Goal: Task Accomplishment & Management: Use online tool/utility

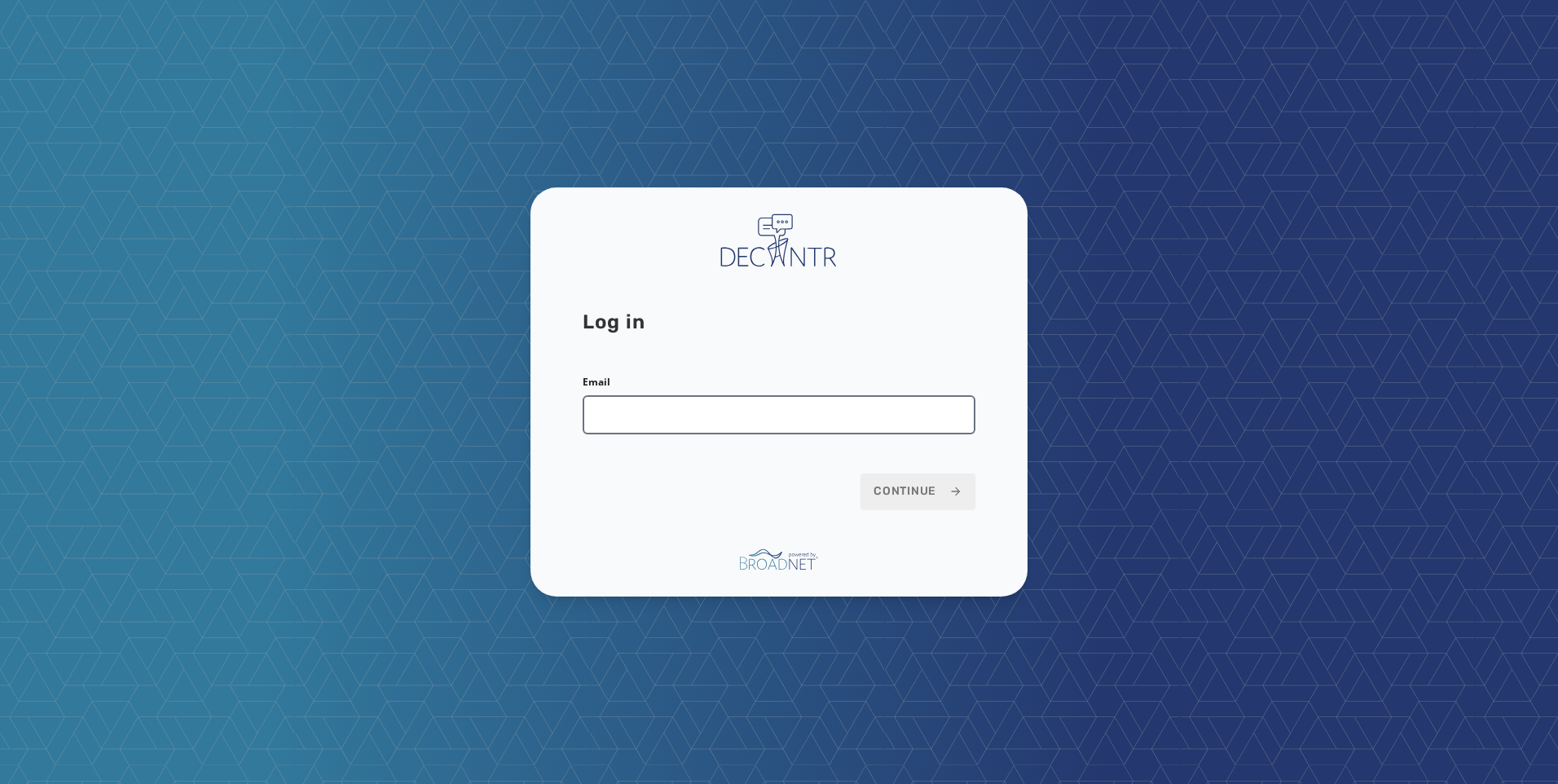
click at [889, 414] on input "Email" at bounding box center [779, 414] width 392 height 39
type input "**********"
click at [915, 491] on span "Continue" at bounding box center [918, 491] width 89 height 16
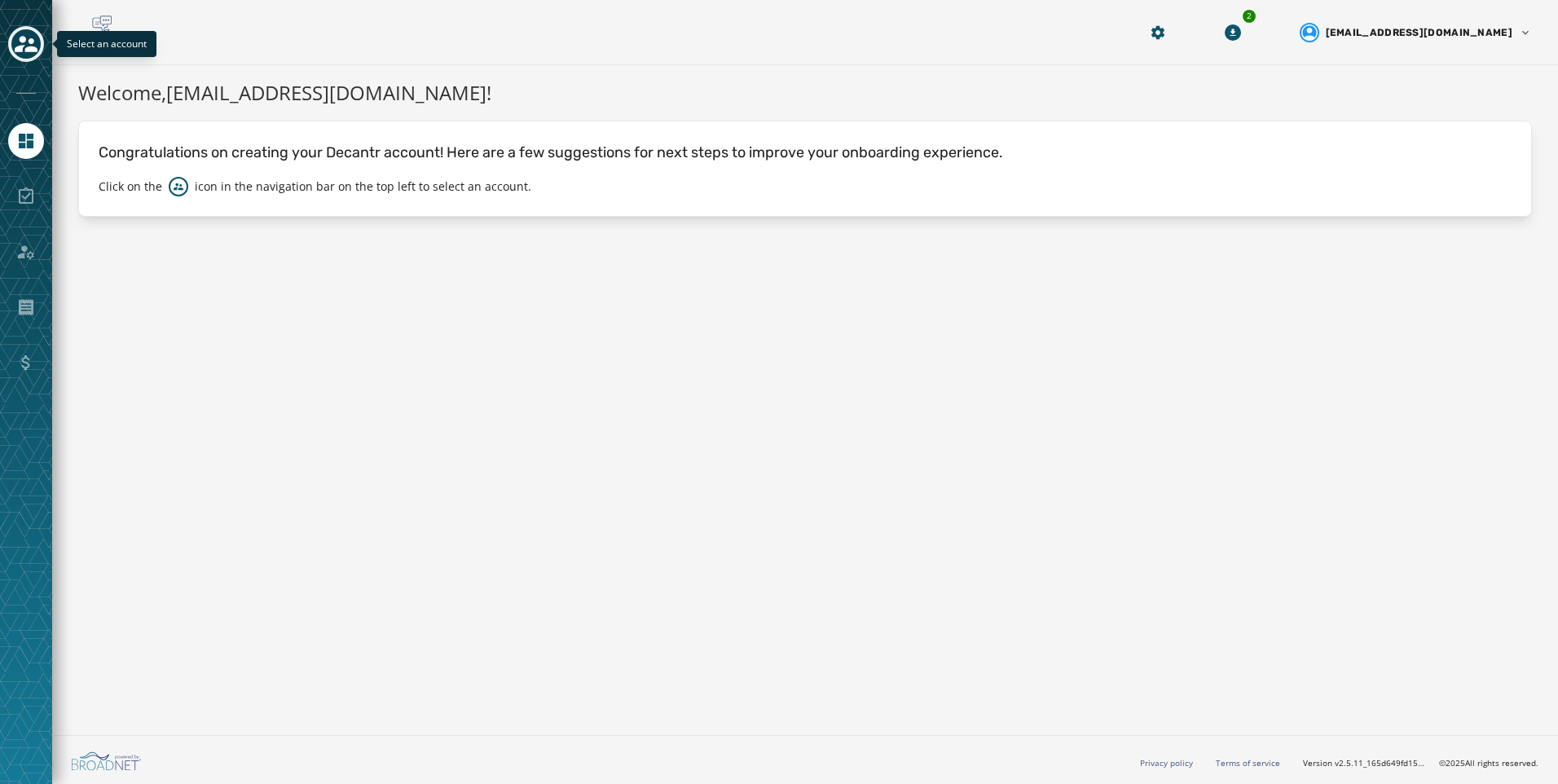
click at [25, 59] on button "Toggle account select drawer" at bounding box center [26, 44] width 36 height 36
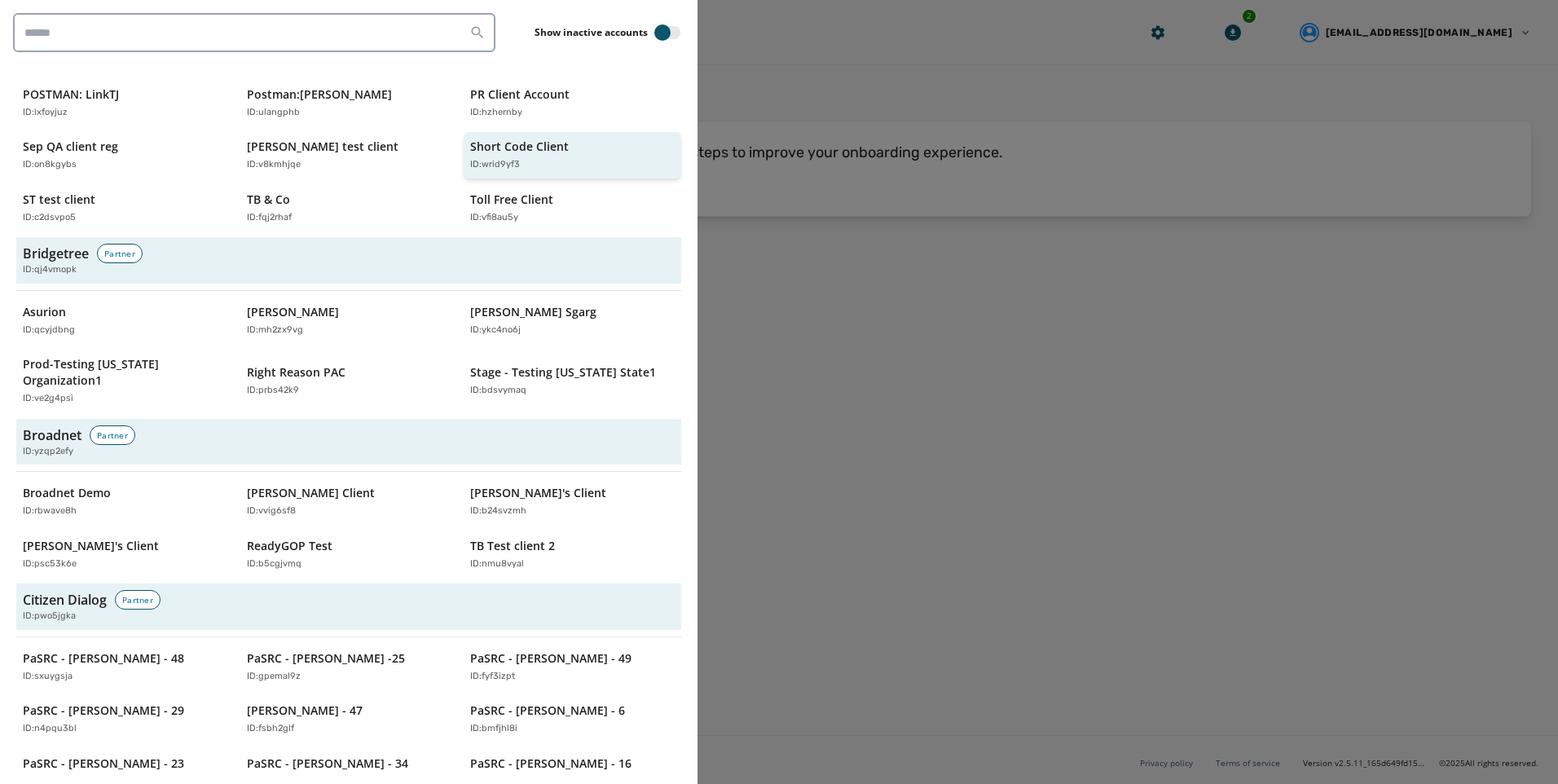
scroll to position [489, 0]
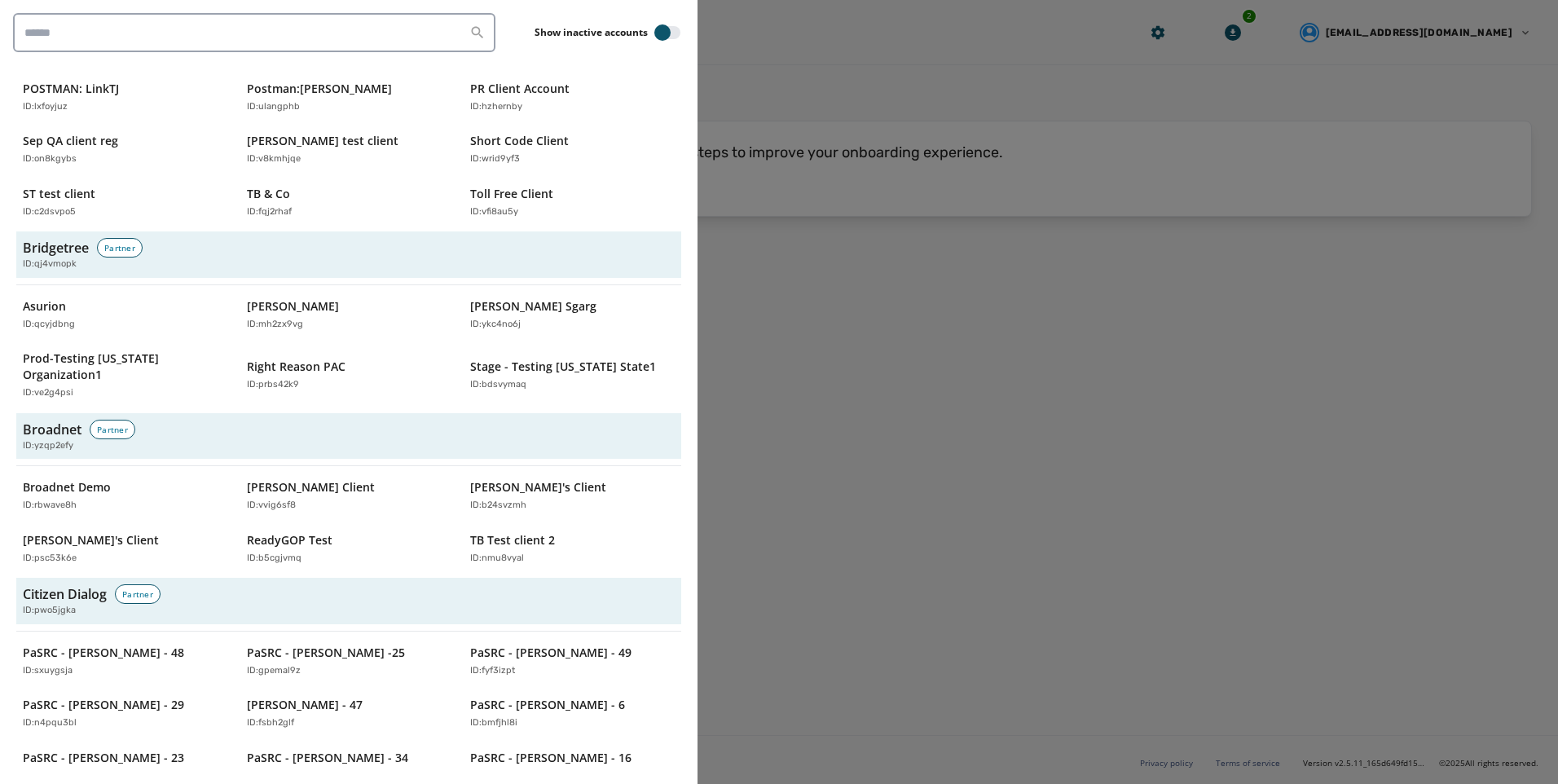
click at [895, 249] on div at bounding box center [779, 392] width 1558 height 784
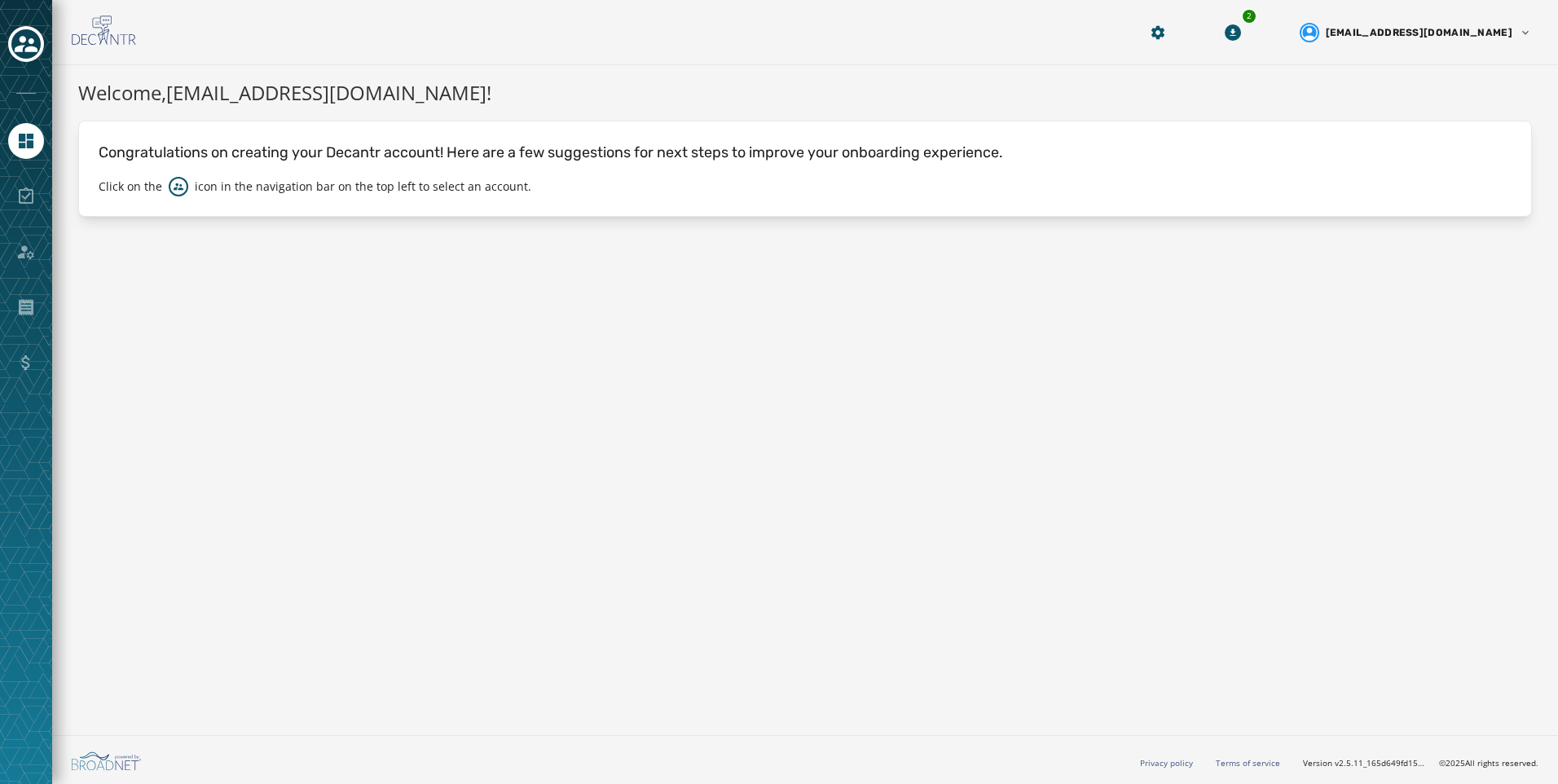
click at [382, 408] on div "Welcome, [PERSON_NAME][EMAIL_ADDRESS][DOMAIN_NAME] ! Congratulations on creatin…" at bounding box center [805, 396] width 1506 height 663
click at [27, 34] on icon "Toggle account select drawer" at bounding box center [26, 44] width 23 height 23
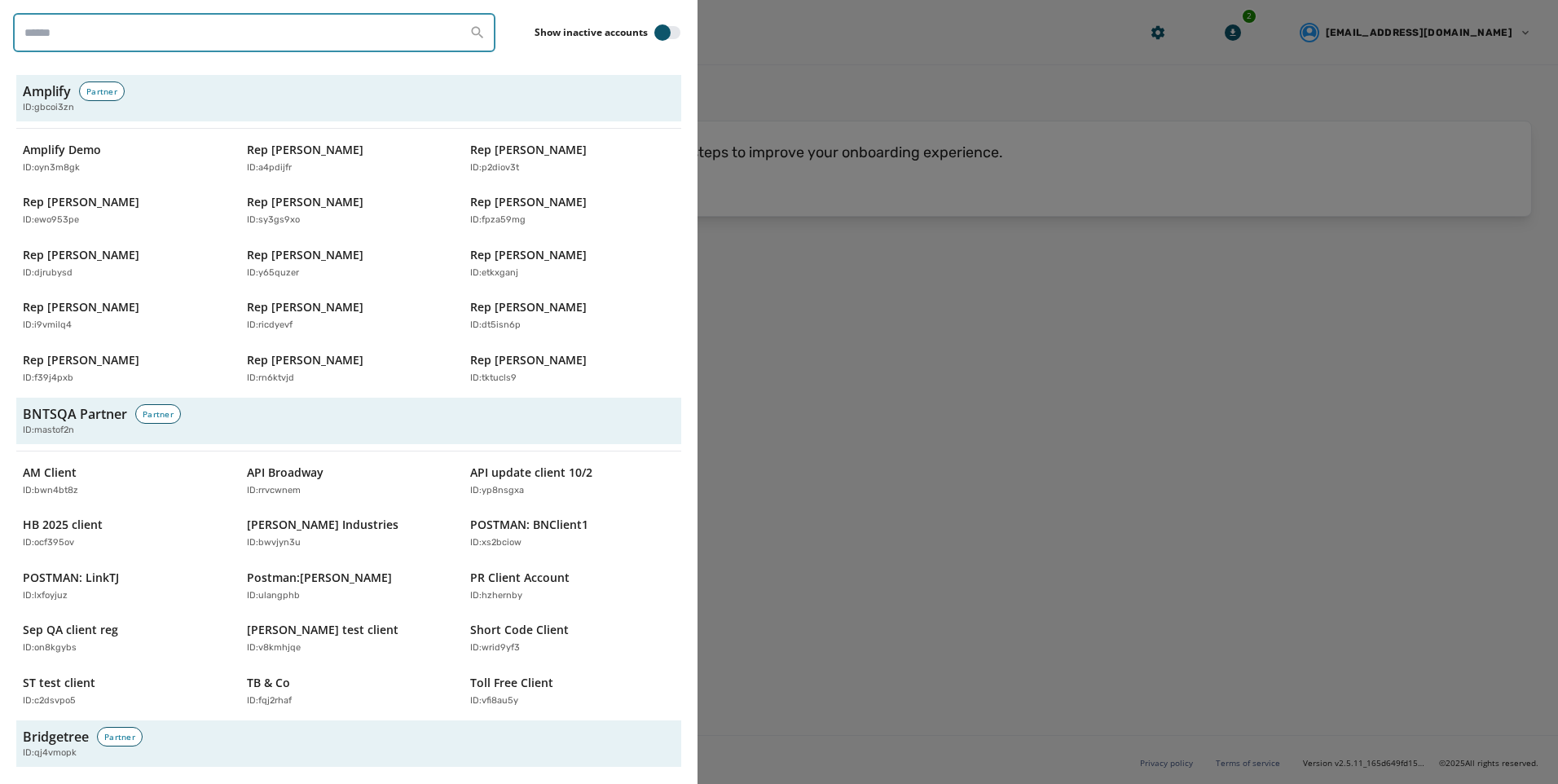
click at [106, 27] on input "search" at bounding box center [253, 32] width 482 height 39
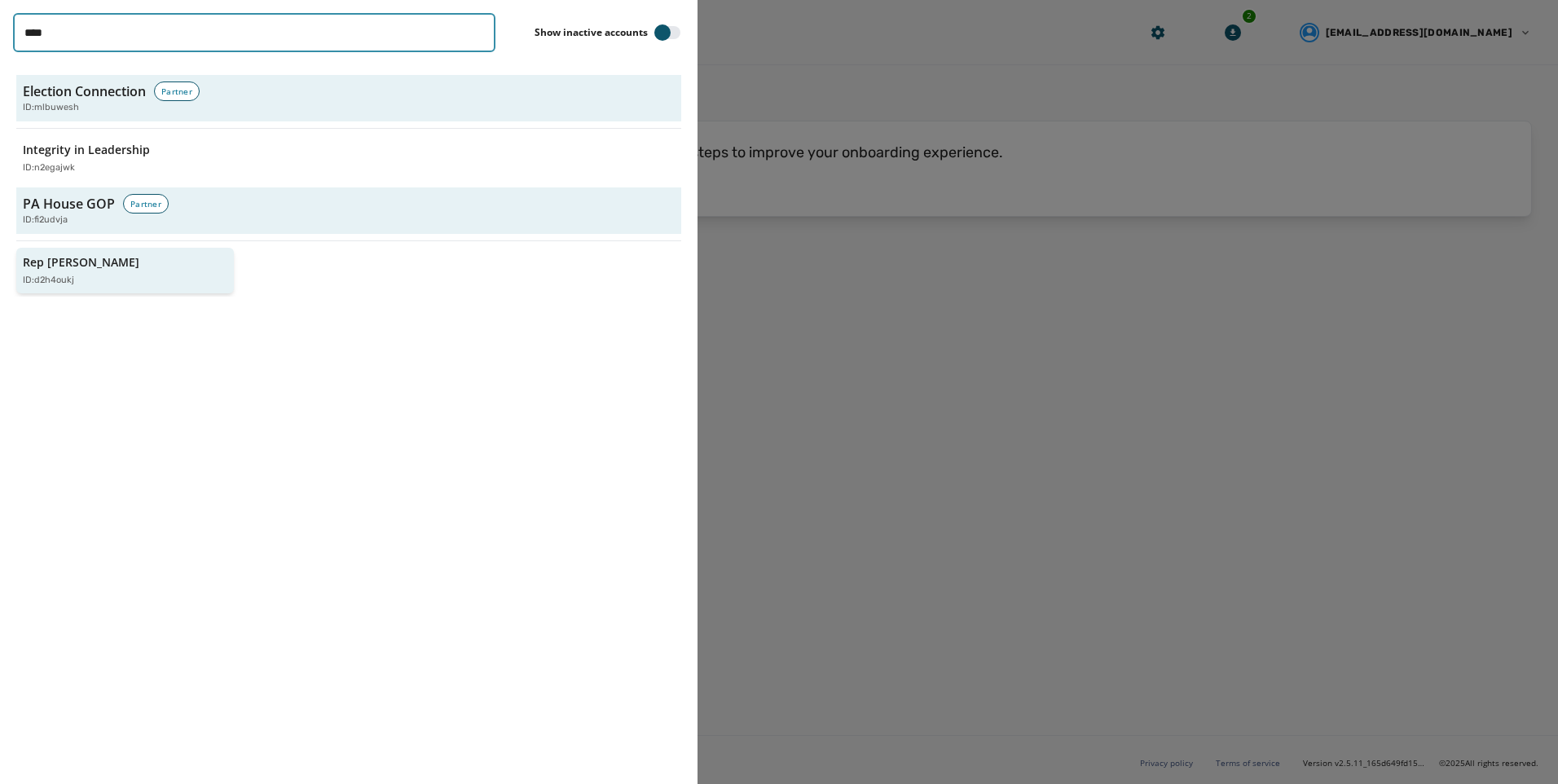
type input "****"
click at [110, 287] on button "Rep [PERSON_NAME] ID: d2h4oukj" at bounding box center [125, 271] width 218 height 47
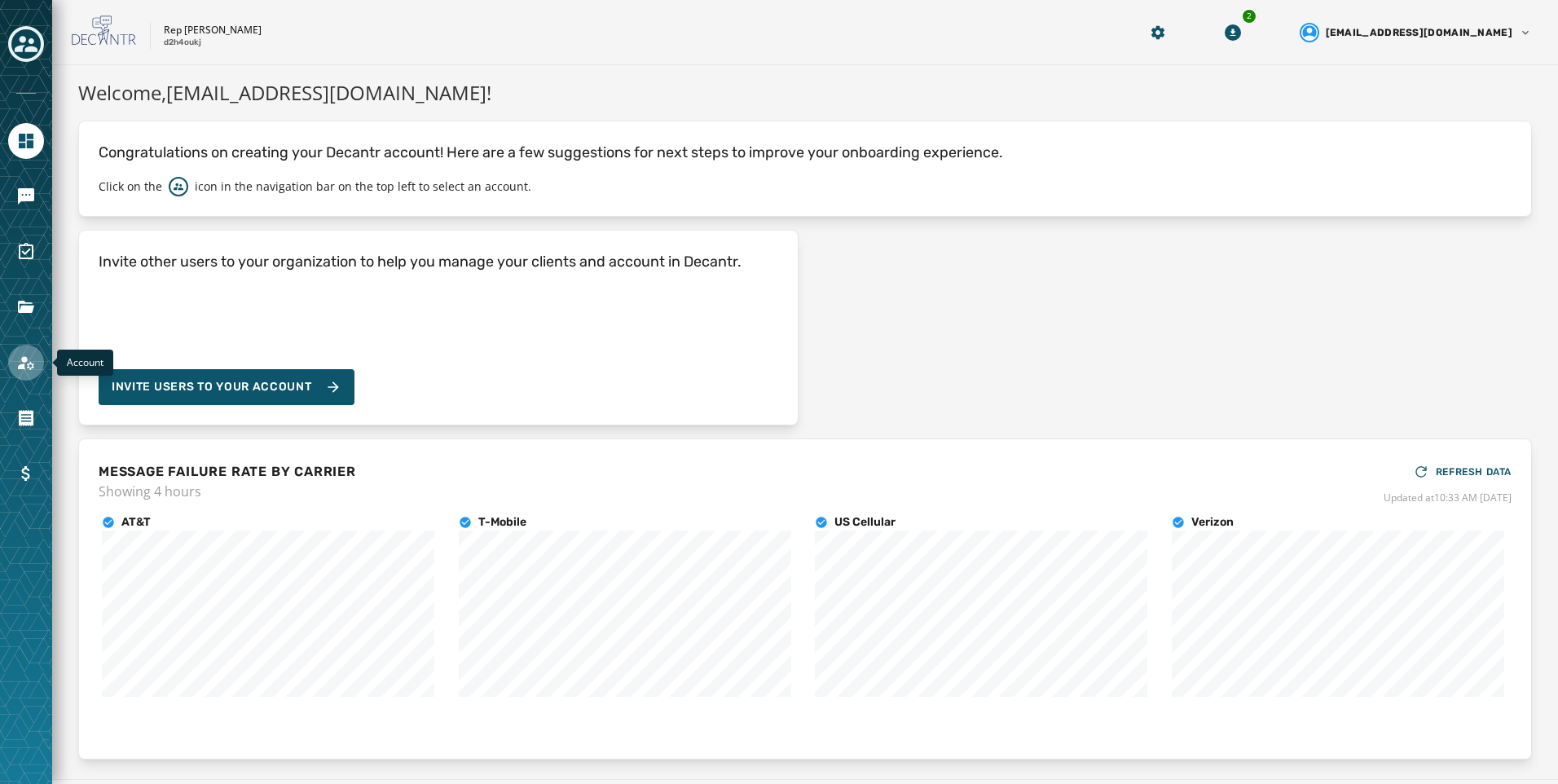
click at [30, 367] on icon "Navigate to Account" at bounding box center [26, 362] width 19 height 19
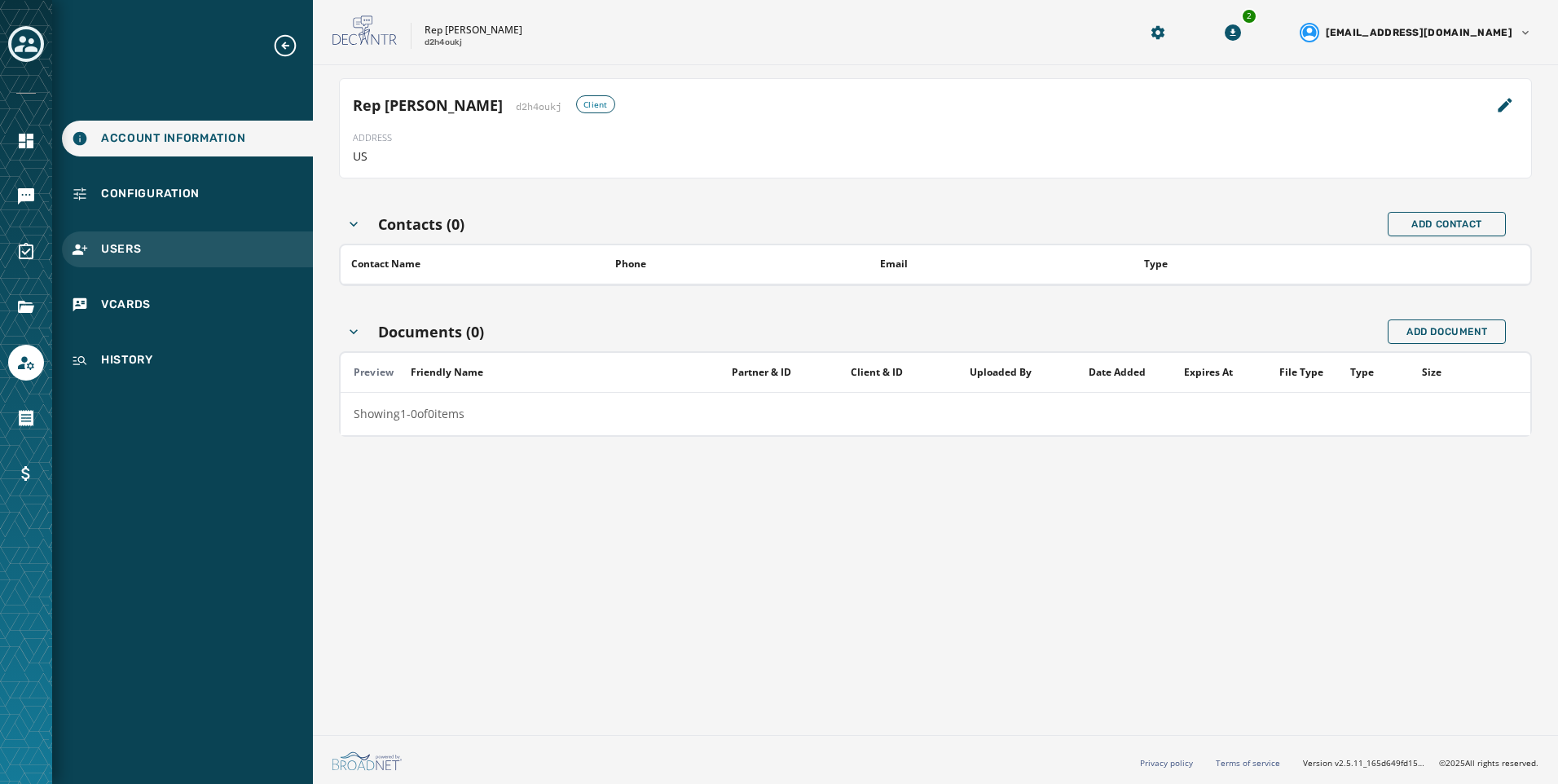
click at [155, 261] on div "Users" at bounding box center [188, 249] width 251 height 36
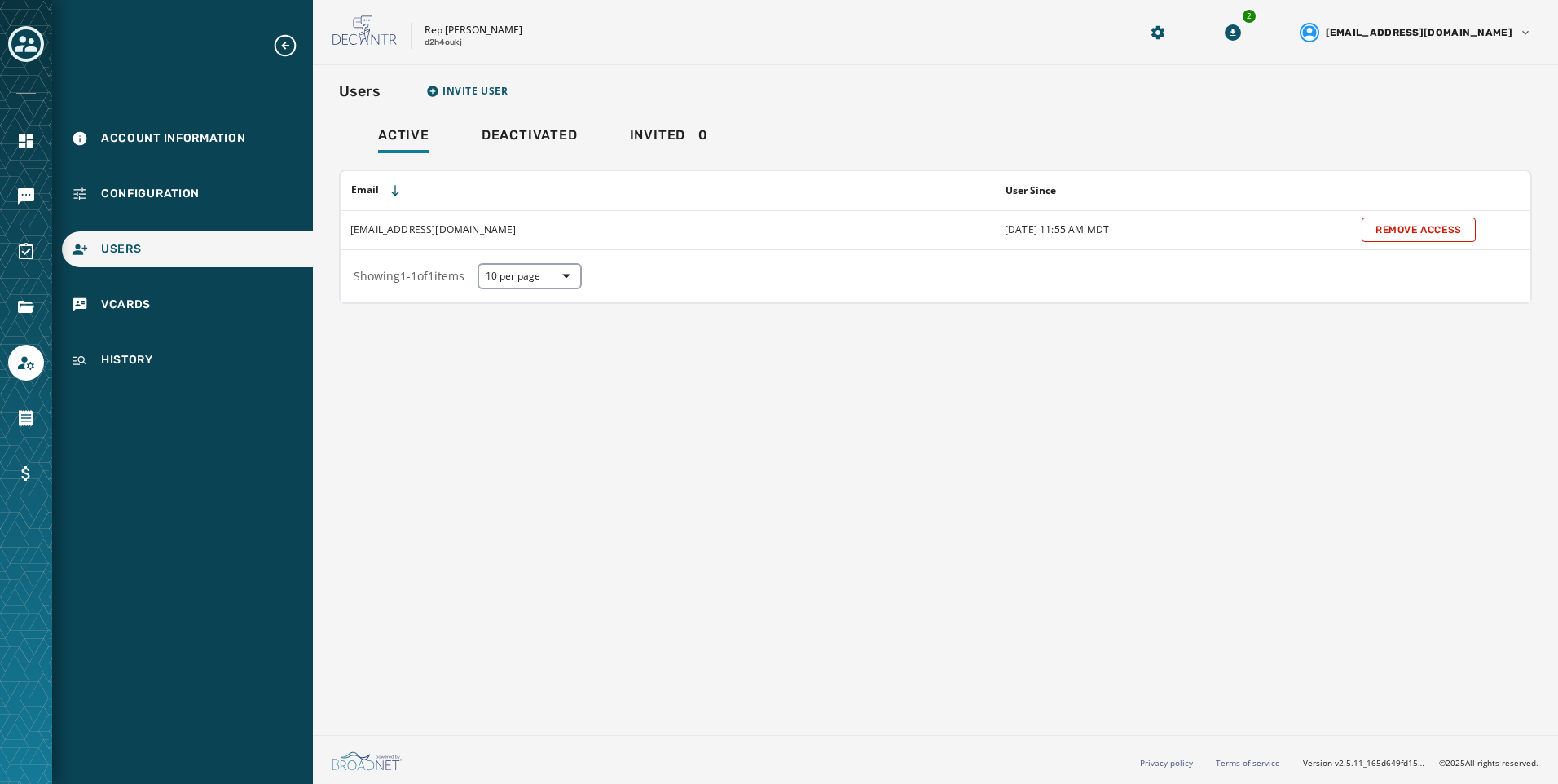
click at [615, 373] on div "Users Invite User Active Deactivated Invited 0 Email User Since [PERSON_NAME][E…" at bounding box center [935, 396] width 1245 height 663
click at [845, 395] on div "Users Invite User Active Deactivated Invited 0 Email User Since [PERSON_NAME][E…" at bounding box center [935, 396] width 1245 height 663
drag, startPoint x: 466, startPoint y: 45, endPoint x: 425, endPoint y: 44, distance: 41.0
click at [425, 44] on div "Rep [PERSON_NAME] d2h4oukj" at bounding box center [473, 37] width 98 height 26
copy p "d2h4oukj"
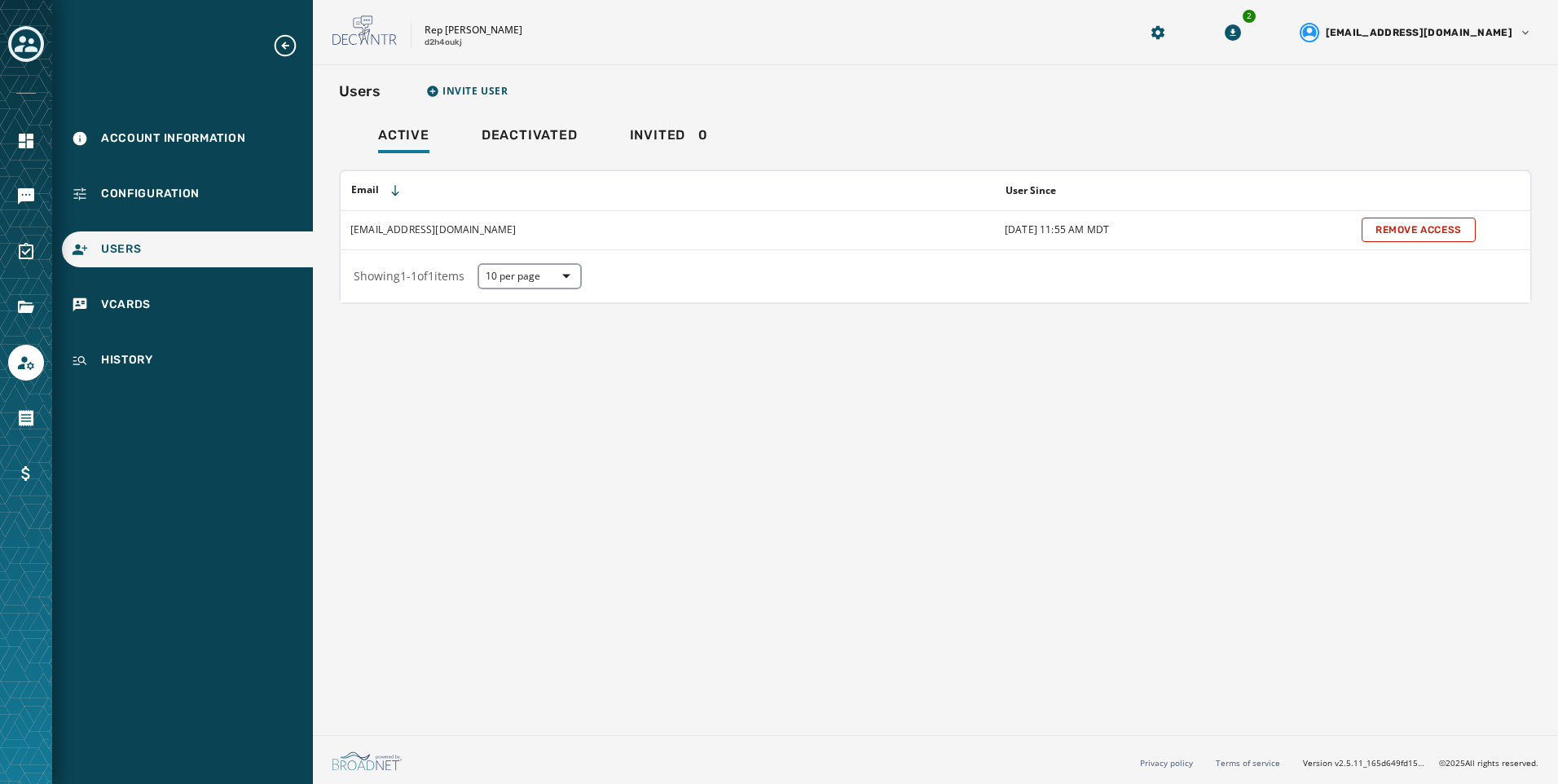
click at [901, 424] on div "Users Invite User Active Deactivated Invited 0 Email User Since [PERSON_NAME][E…" at bounding box center [935, 396] width 1245 height 663
click at [593, 370] on div "Users Invite User Active Deactivated Invited 0 Email User Since [PERSON_NAME][E…" at bounding box center [935, 396] width 1245 height 663
click at [39, 197] on link "Navigate to Messaging" at bounding box center [26, 196] width 36 height 36
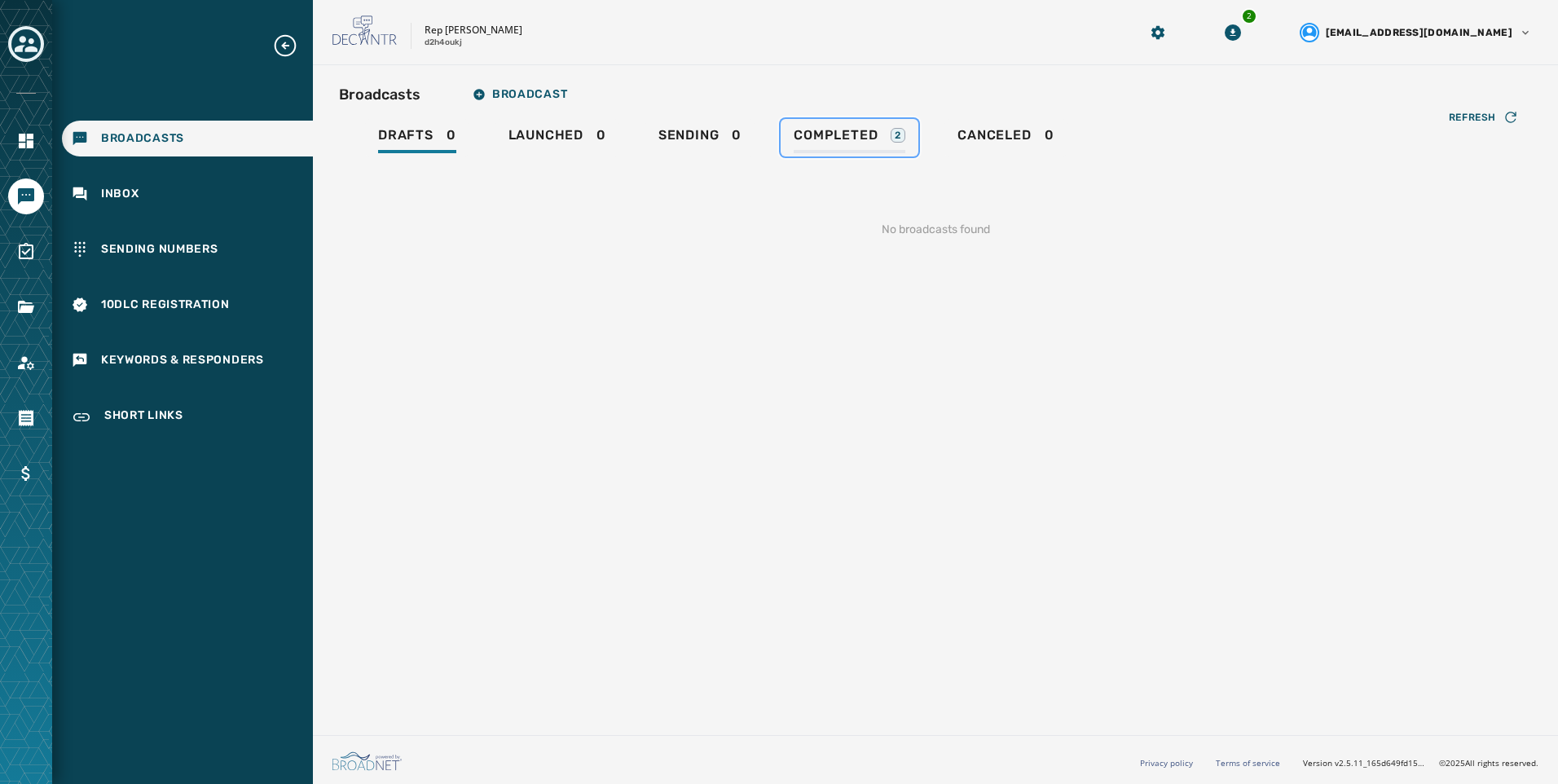
click at [893, 122] on link "Completed 2" at bounding box center [849, 137] width 138 height 38
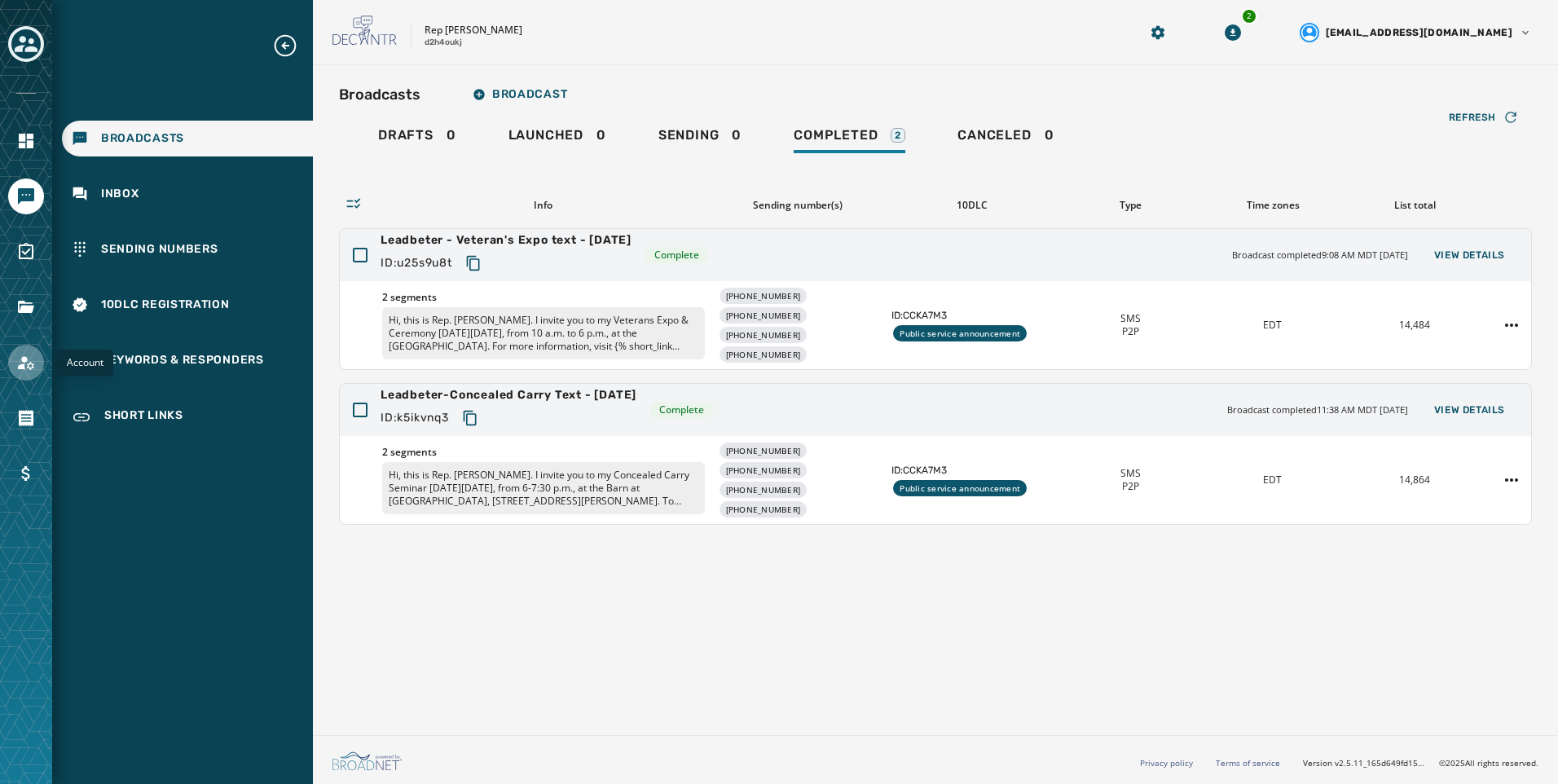
click at [43, 364] on link "Navigate to Account" at bounding box center [26, 362] width 36 height 36
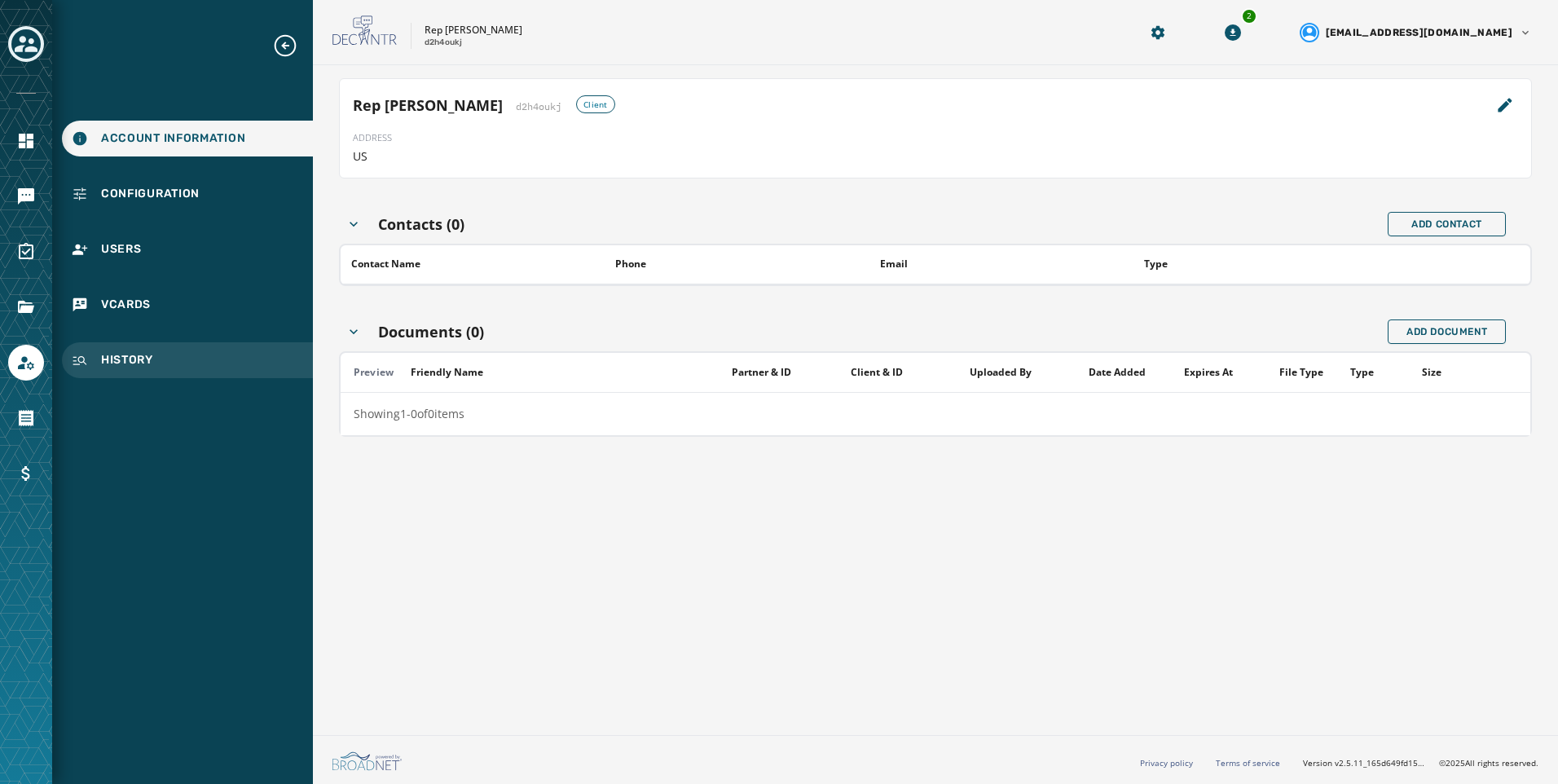
click at [213, 366] on div "History" at bounding box center [188, 360] width 251 height 36
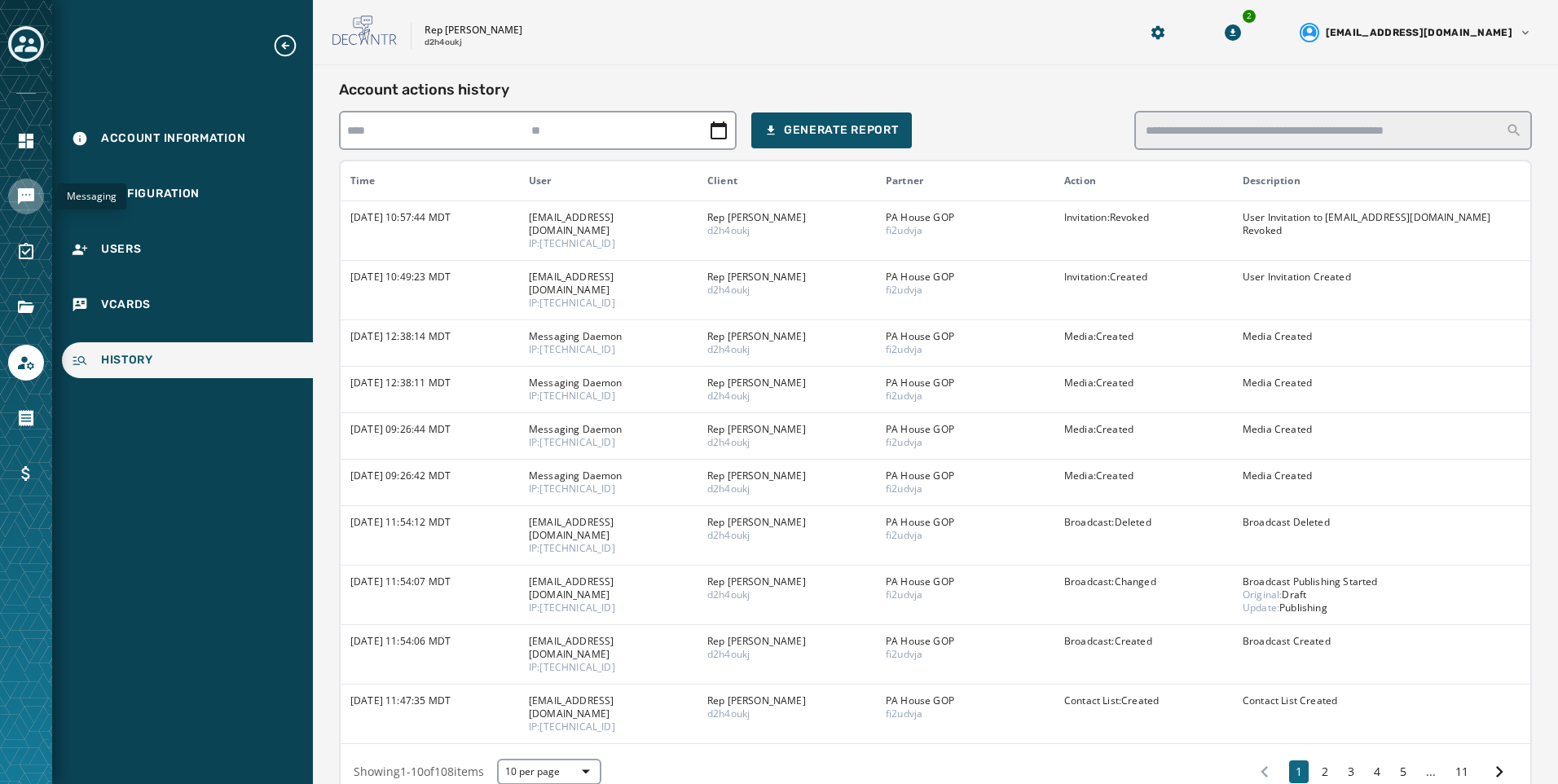
click at [31, 185] on link "Navigate to Messaging" at bounding box center [26, 196] width 36 height 36
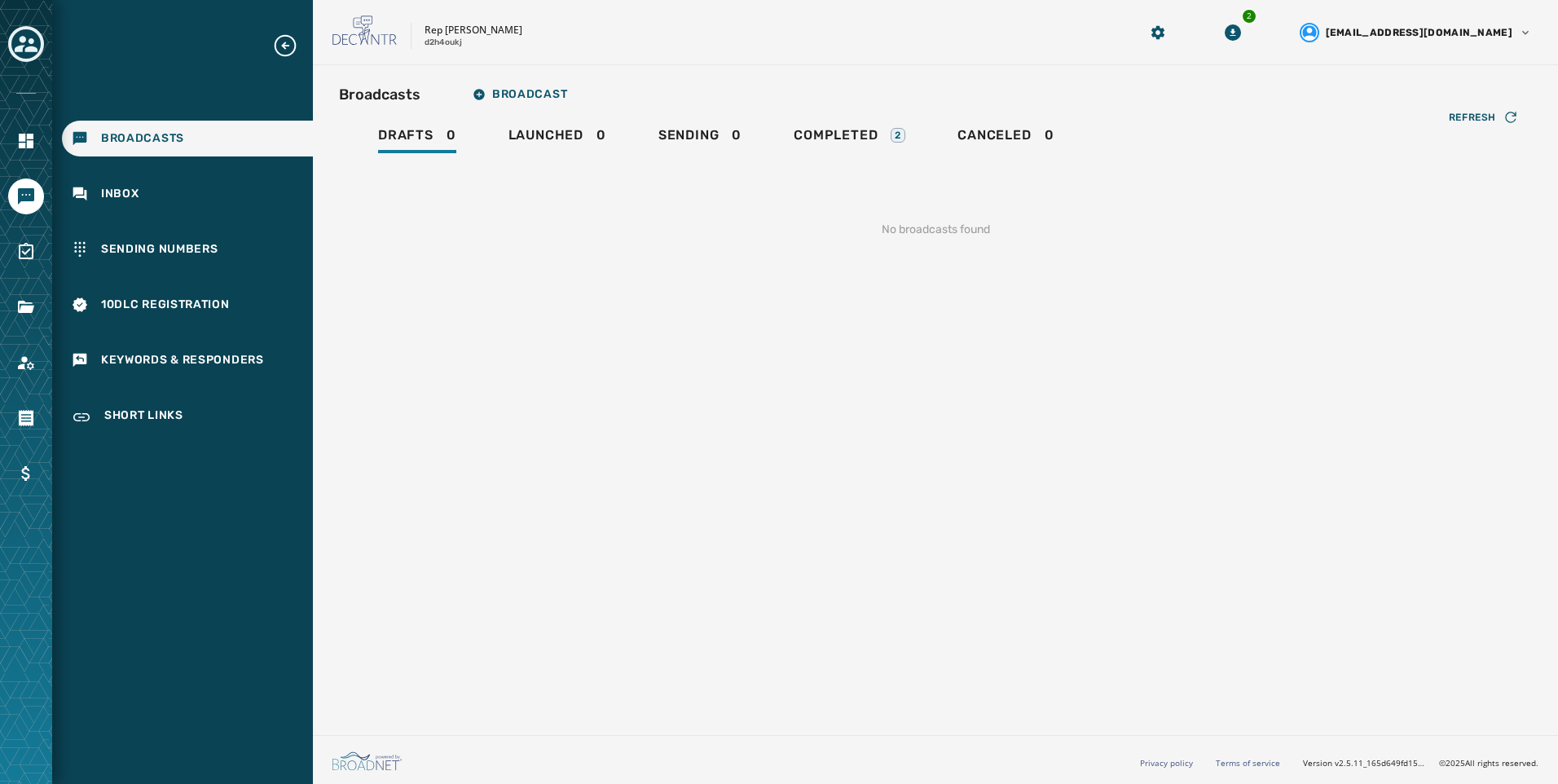
click at [751, 71] on div "Broadcasts Broadcast Drafts 0 Launched 0 Sending 0 Completed 2 Canceled 0 Refre…" at bounding box center [935, 396] width 1245 height 663
click at [677, 56] on div "Rep [PERSON_NAME] d2h4oukj 2 [EMAIL_ADDRESS][DOMAIN_NAME]" at bounding box center [935, 32] width 1245 height 65
click at [34, 349] on link "Navigate to Account" at bounding box center [26, 362] width 36 height 36
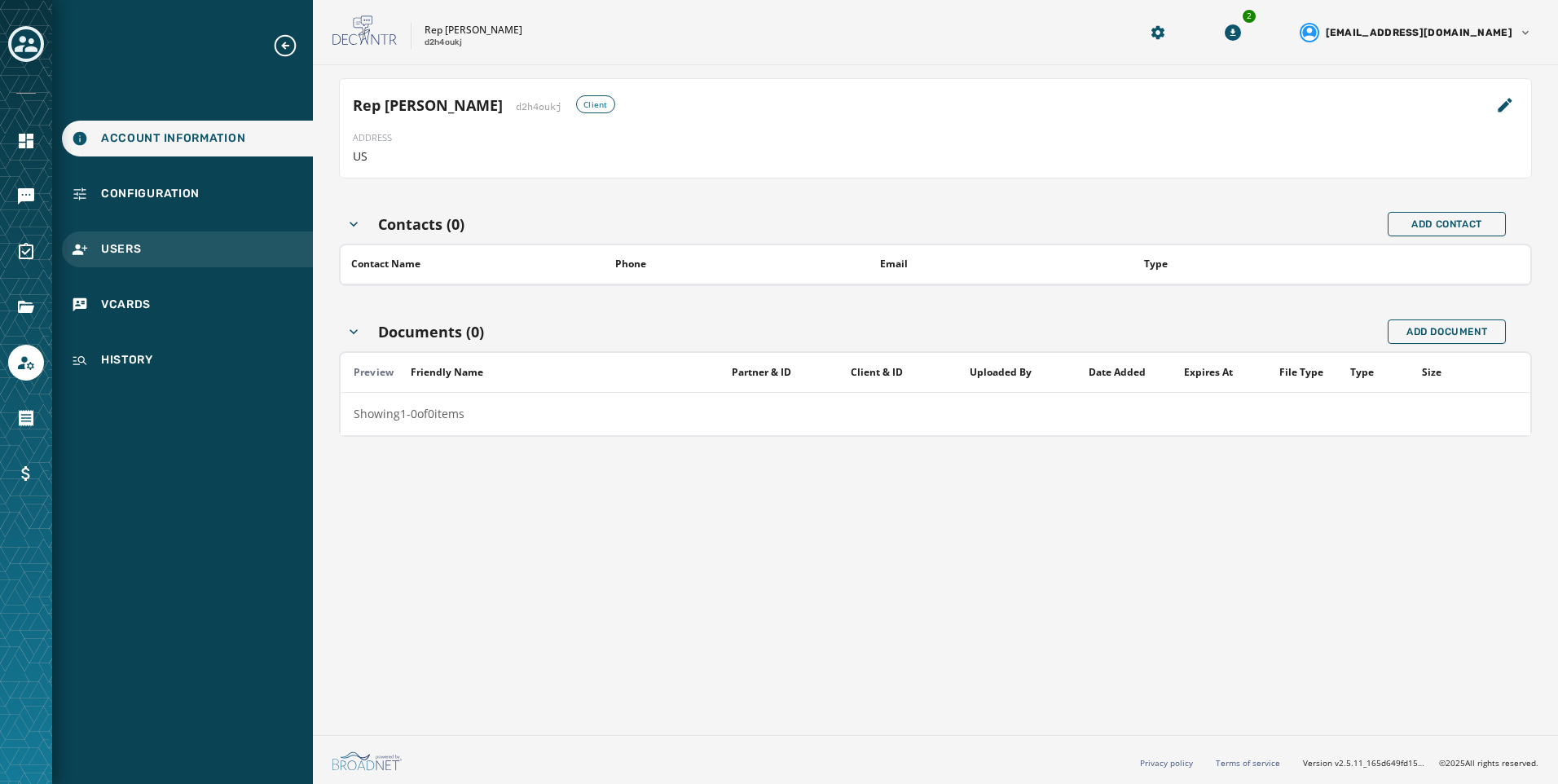
click at [202, 250] on div "Users" at bounding box center [188, 249] width 251 height 36
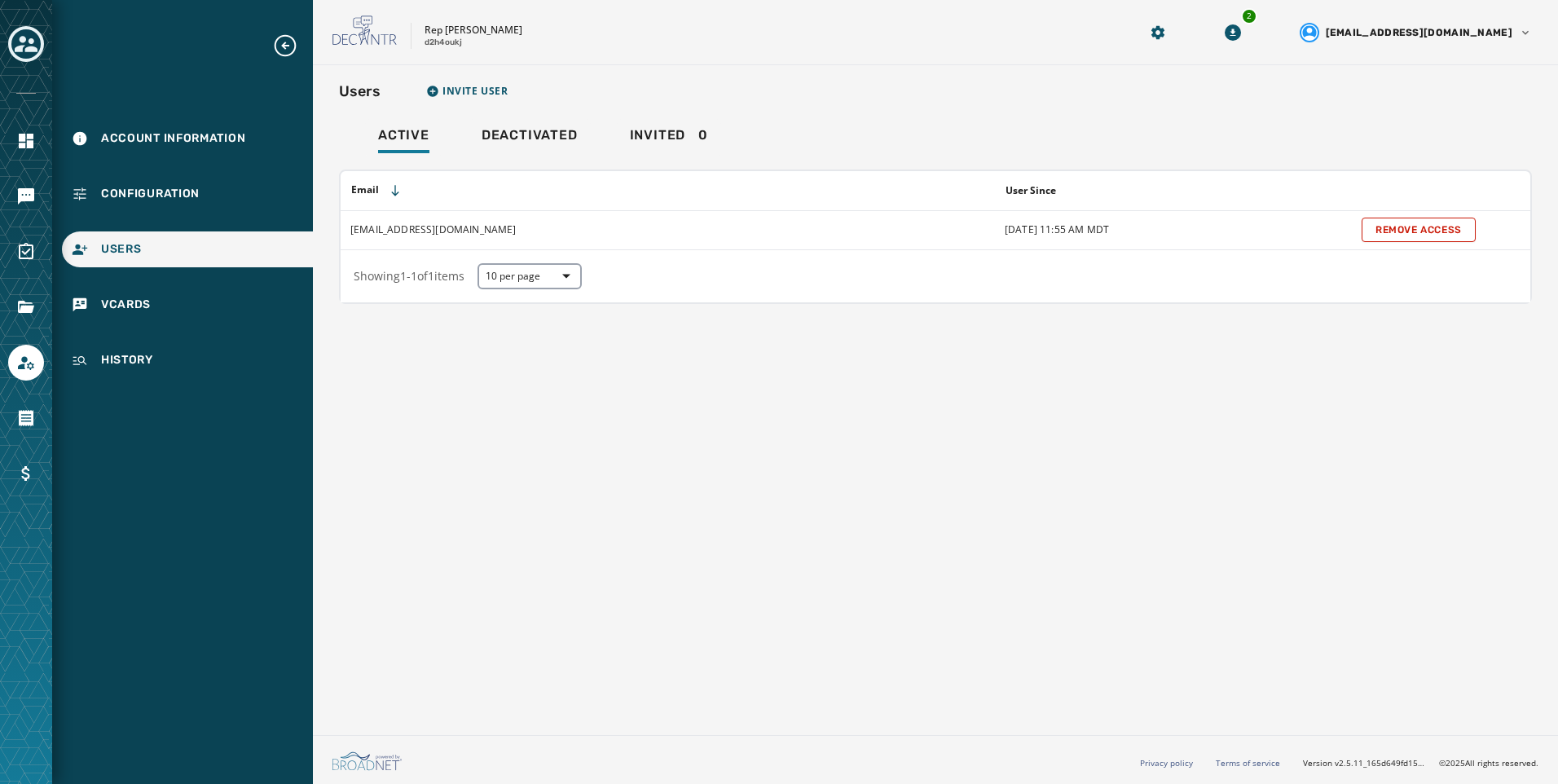
drag, startPoint x: 810, startPoint y: 456, endPoint x: 854, endPoint y: 424, distance: 54.4
click at [805, 456] on div "Users Invite User Active Deactivated Invited 0 Email User Since [PERSON_NAME][E…" at bounding box center [935, 396] width 1245 height 663
click at [1, 40] on div at bounding box center [26, 392] width 52 height 784
click at [4, 45] on div at bounding box center [26, 392] width 52 height 784
click at [20, 45] on icon "Toggle account select drawer" at bounding box center [26, 44] width 23 height 23
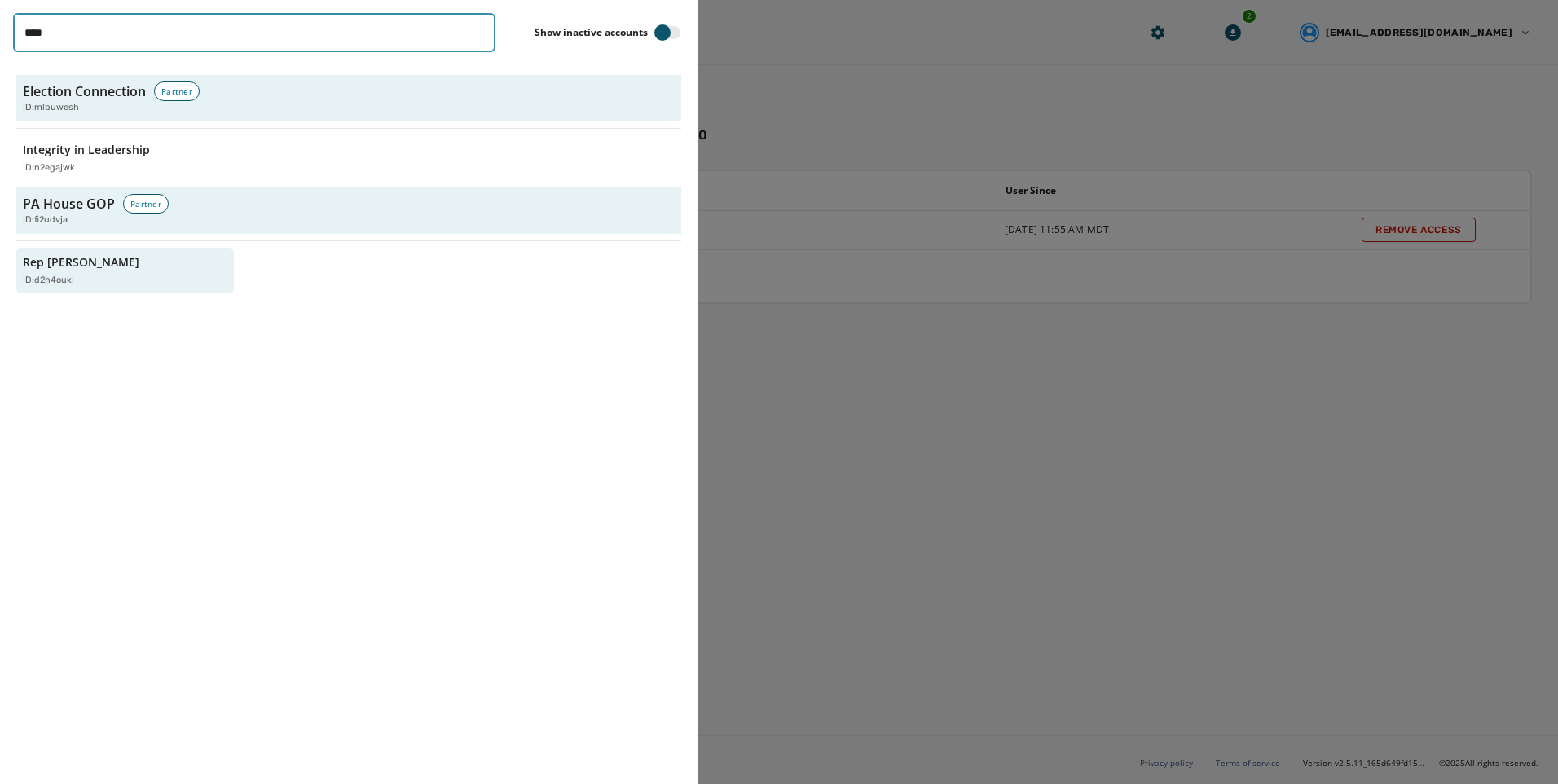
click at [475, 34] on input "****" at bounding box center [253, 32] width 482 height 39
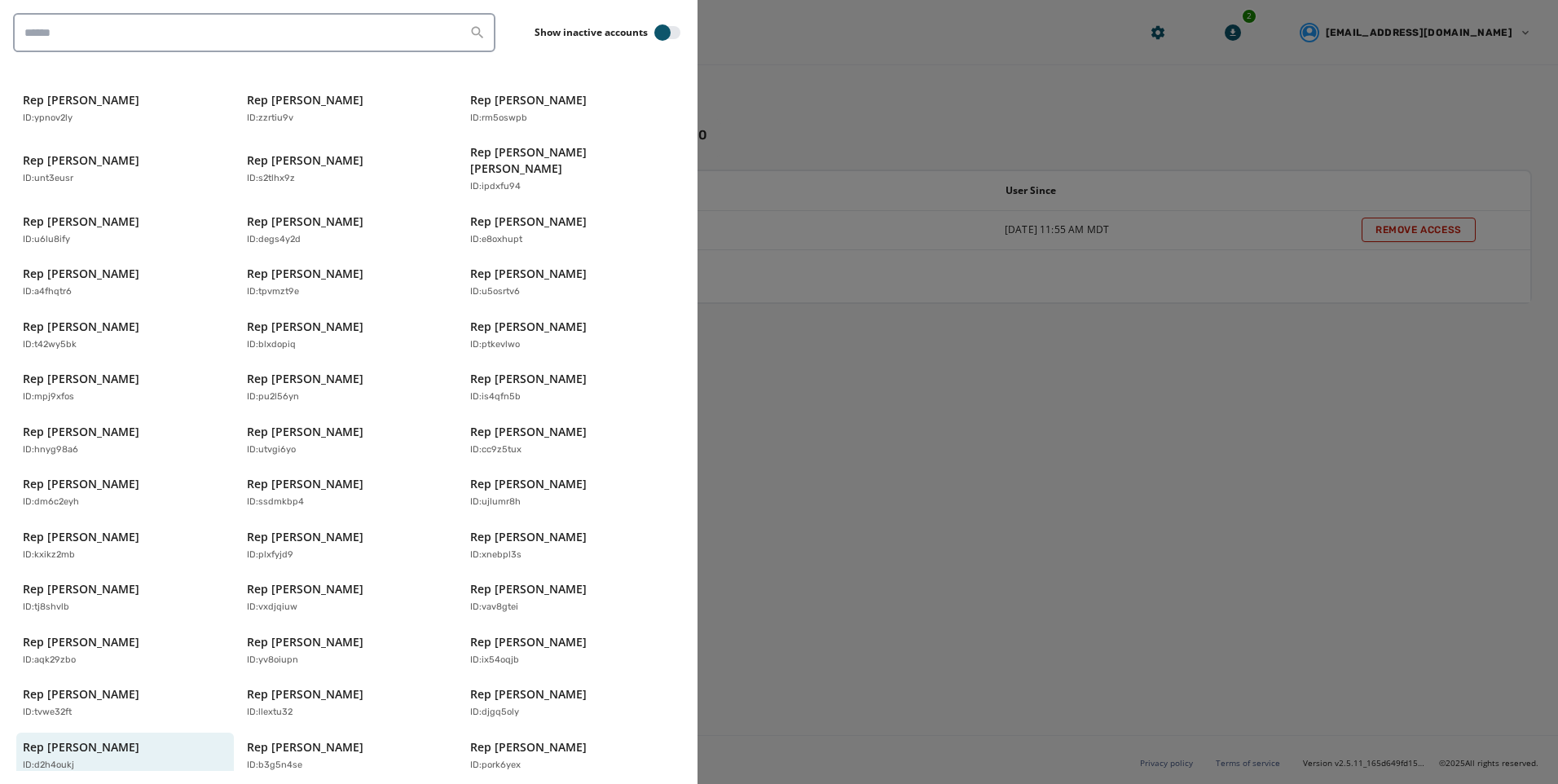
scroll to position [5156, 0]
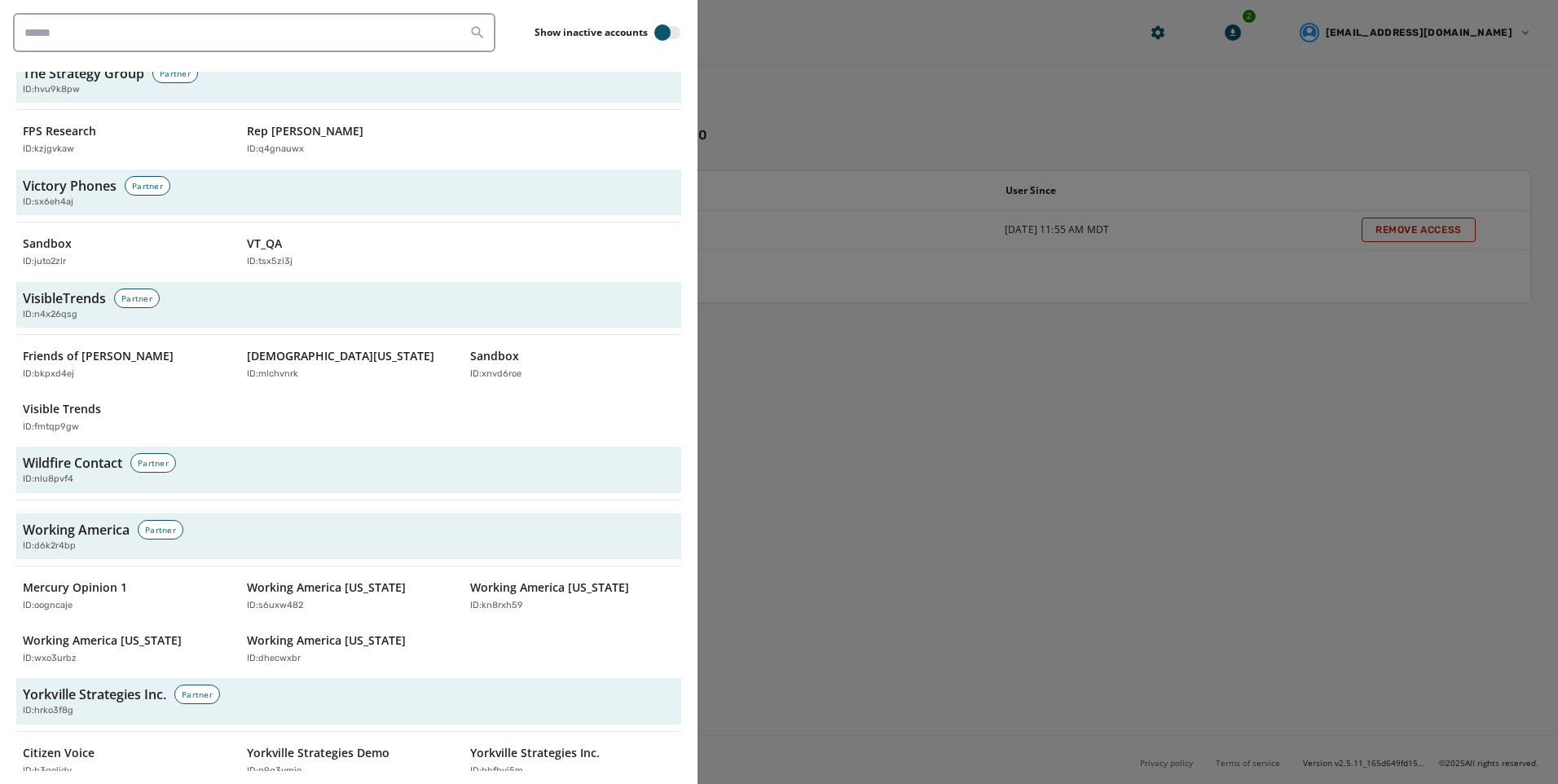
click at [531, 555] on div "Working America Partner ID: d6k2r4bp Mercury Opinion 1 ID: oogncaje Working Ame…" at bounding box center [349, 593] width 665 height 159
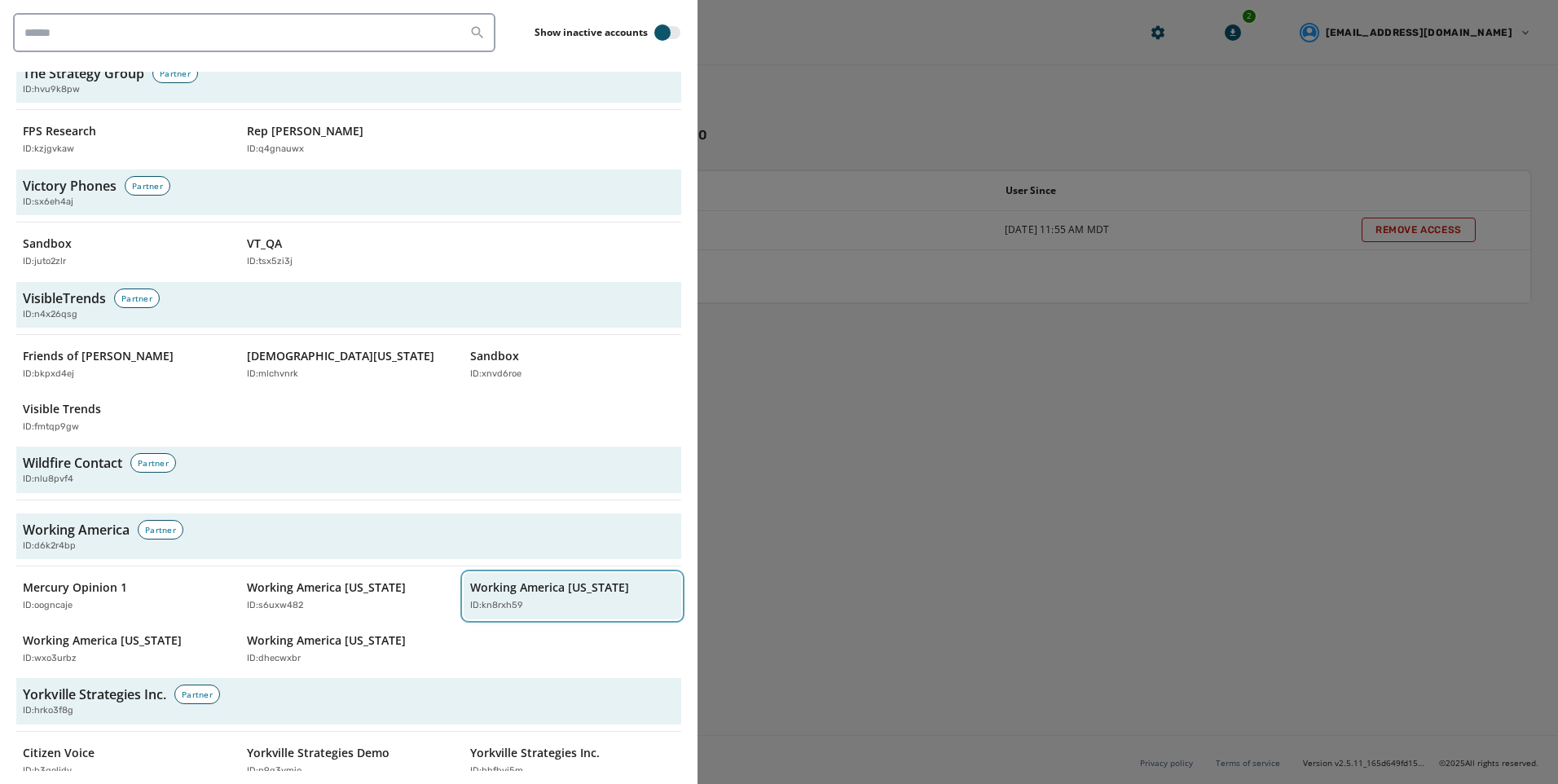
click at [533, 579] on p "Working America [US_STATE]" at bounding box center [550, 587] width 159 height 16
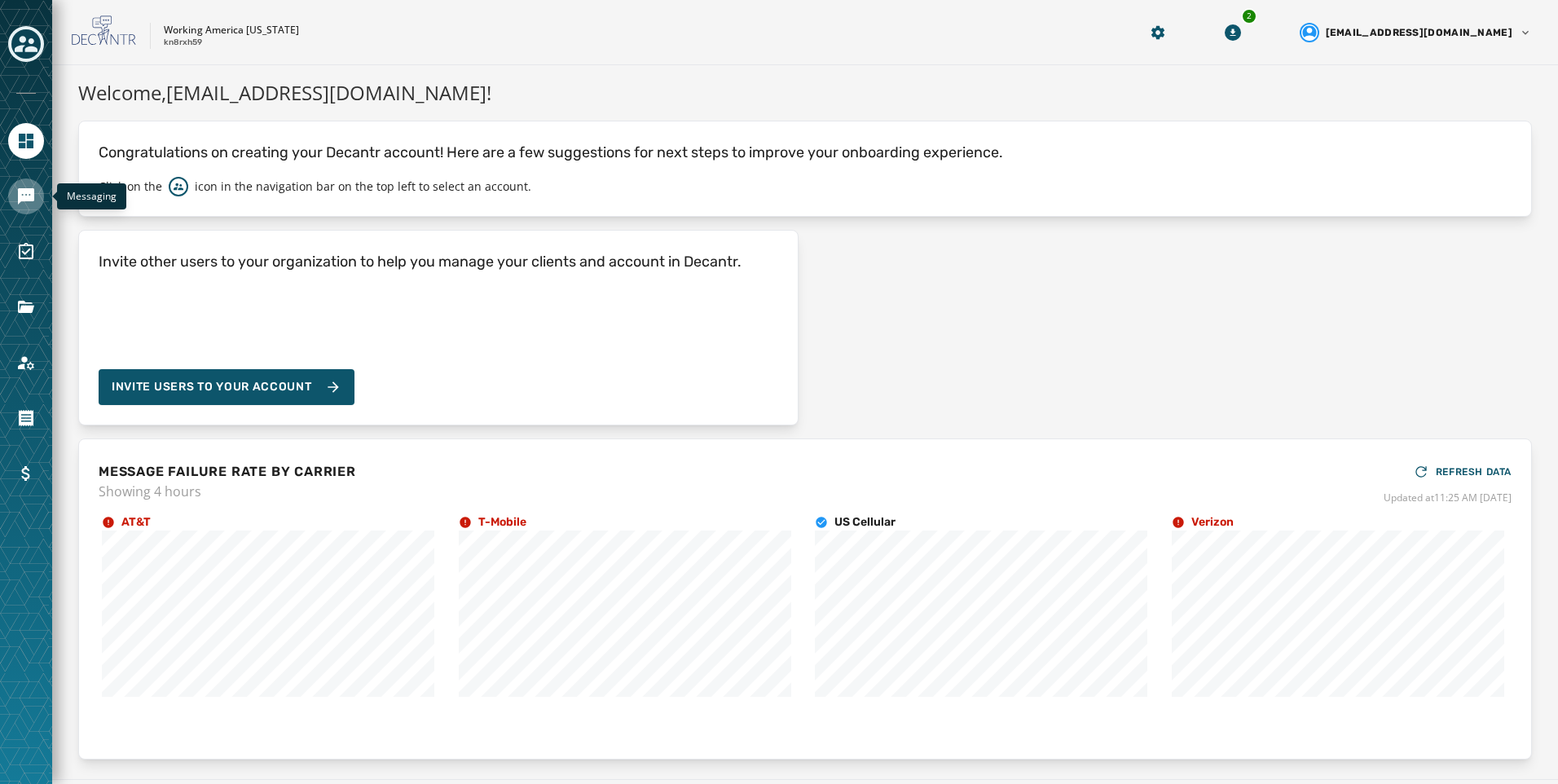
click at [16, 192] on link "Navigate to Messaging" at bounding box center [26, 196] width 36 height 36
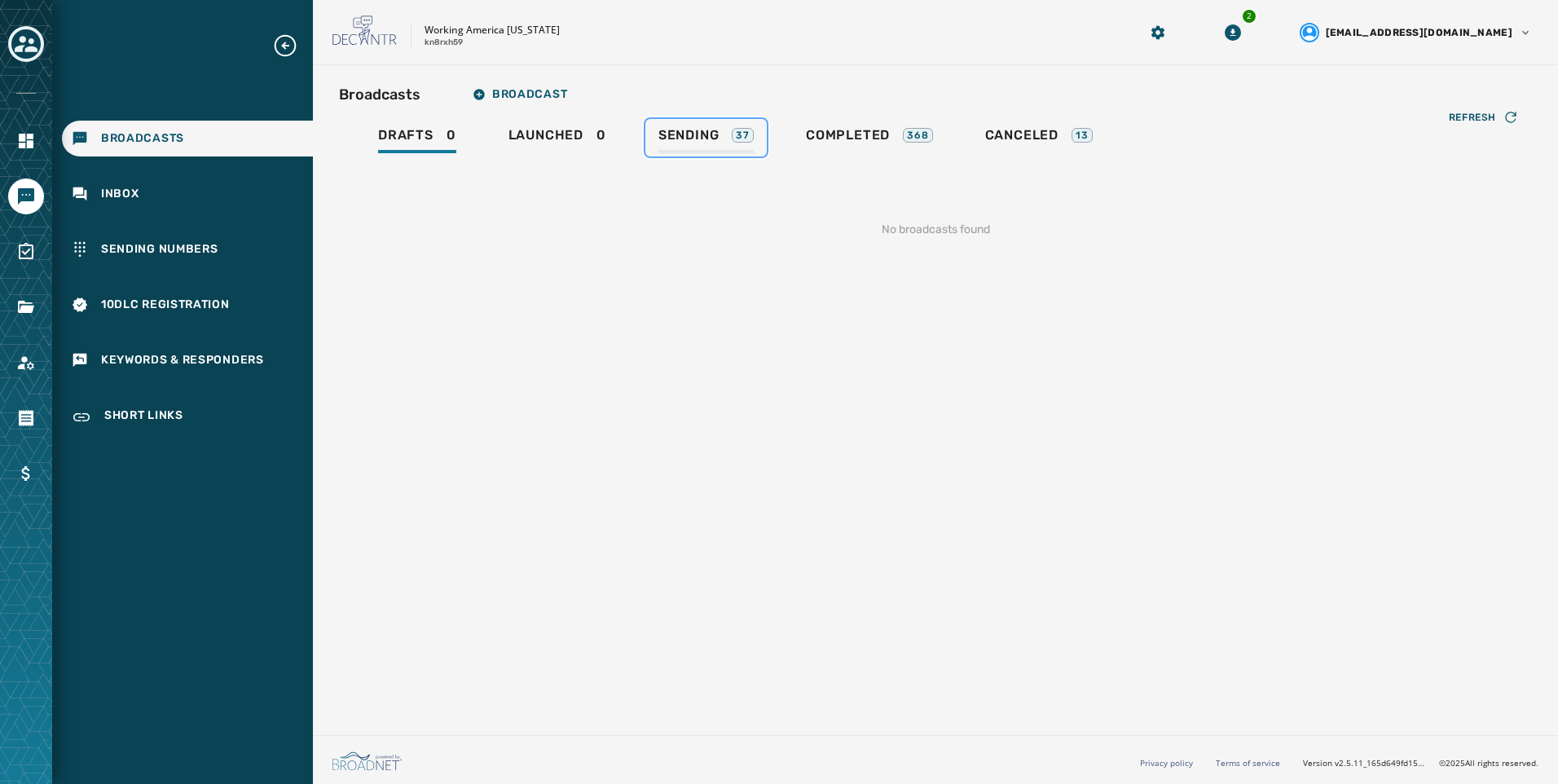
click at [702, 127] on span "Sending" at bounding box center [689, 135] width 61 height 16
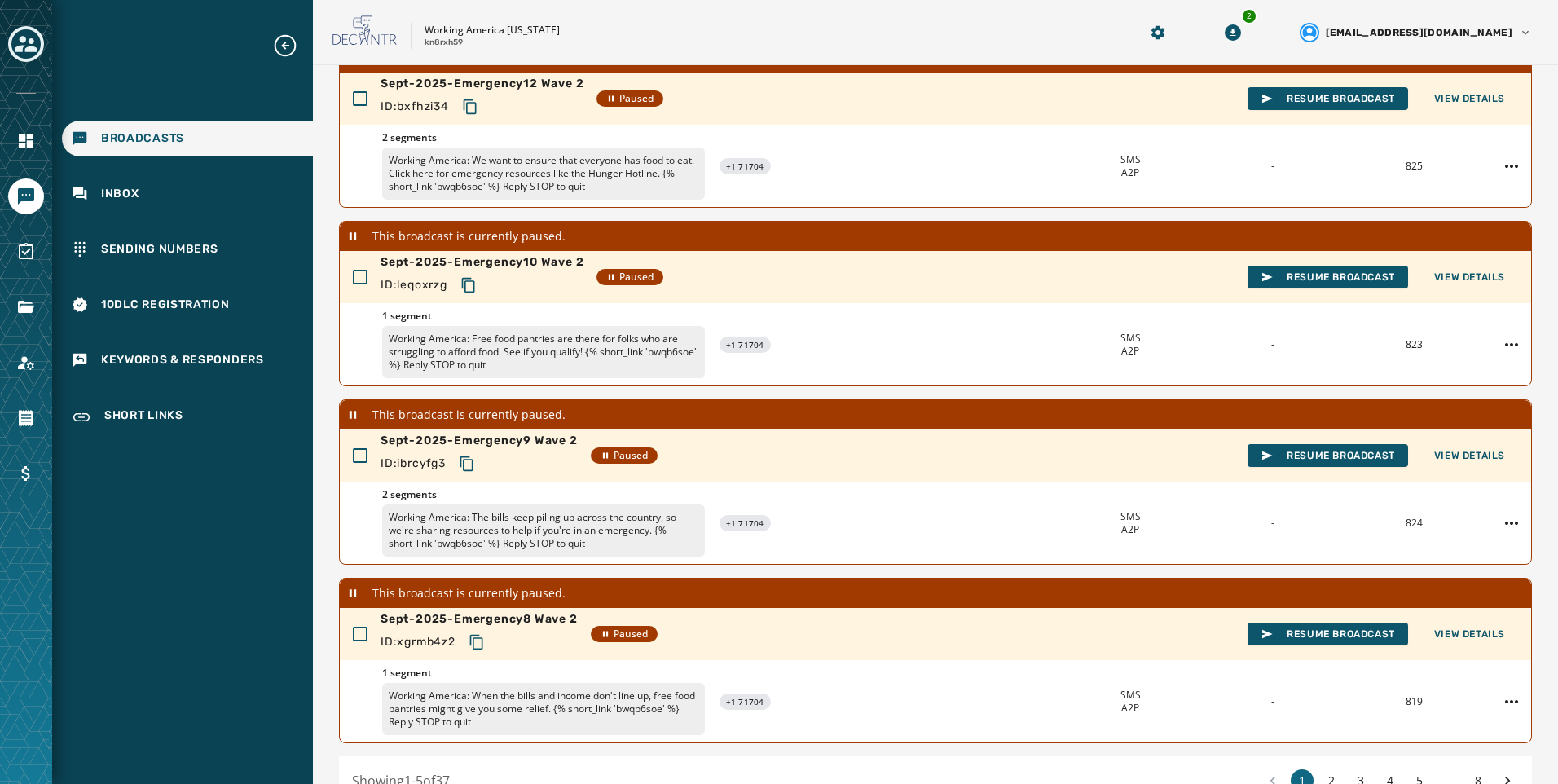
scroll to position [454, 0]
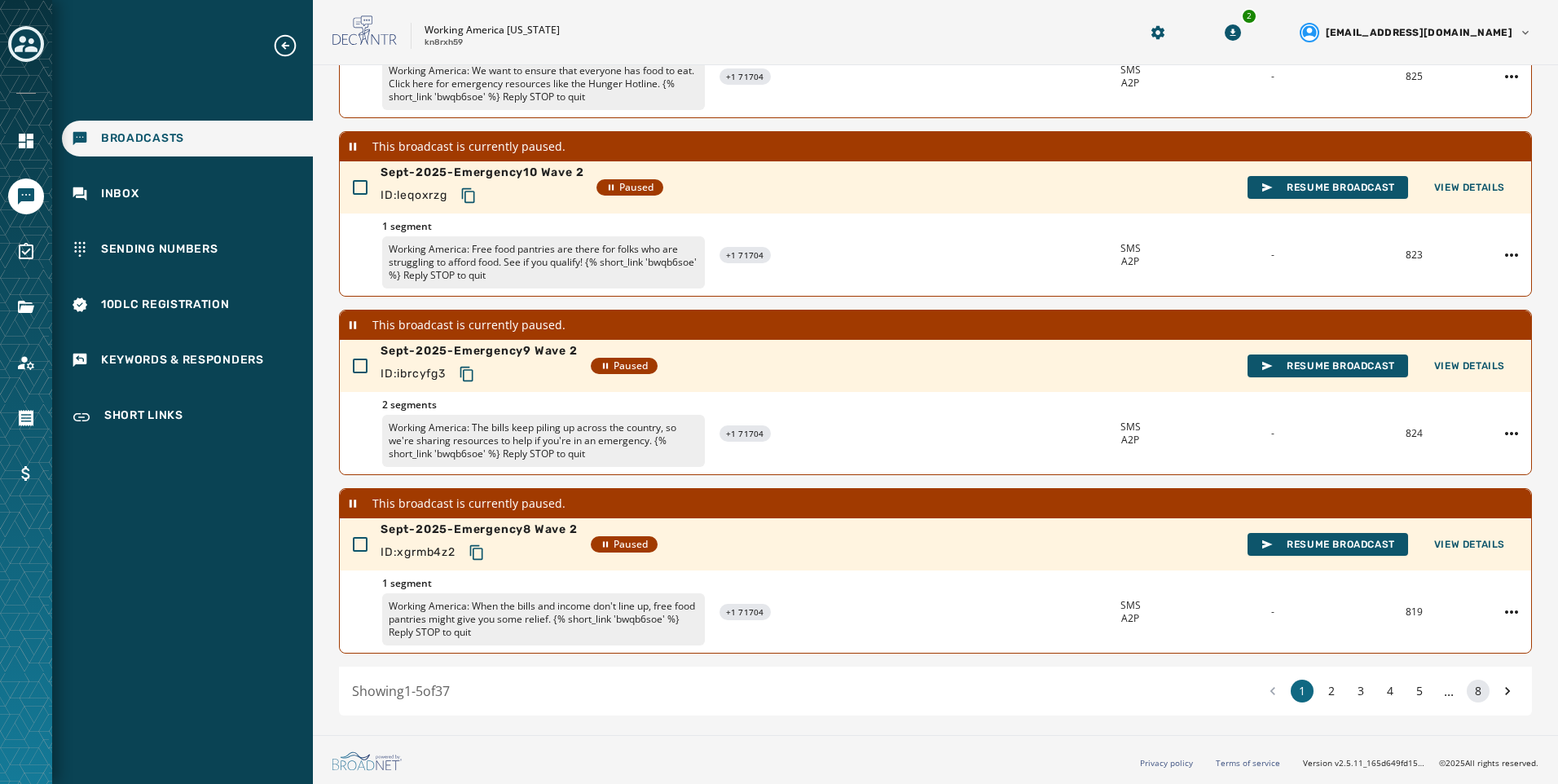
click at [1467, 689] on button "8" at bounding box center [1478, 691] width 23 height 23
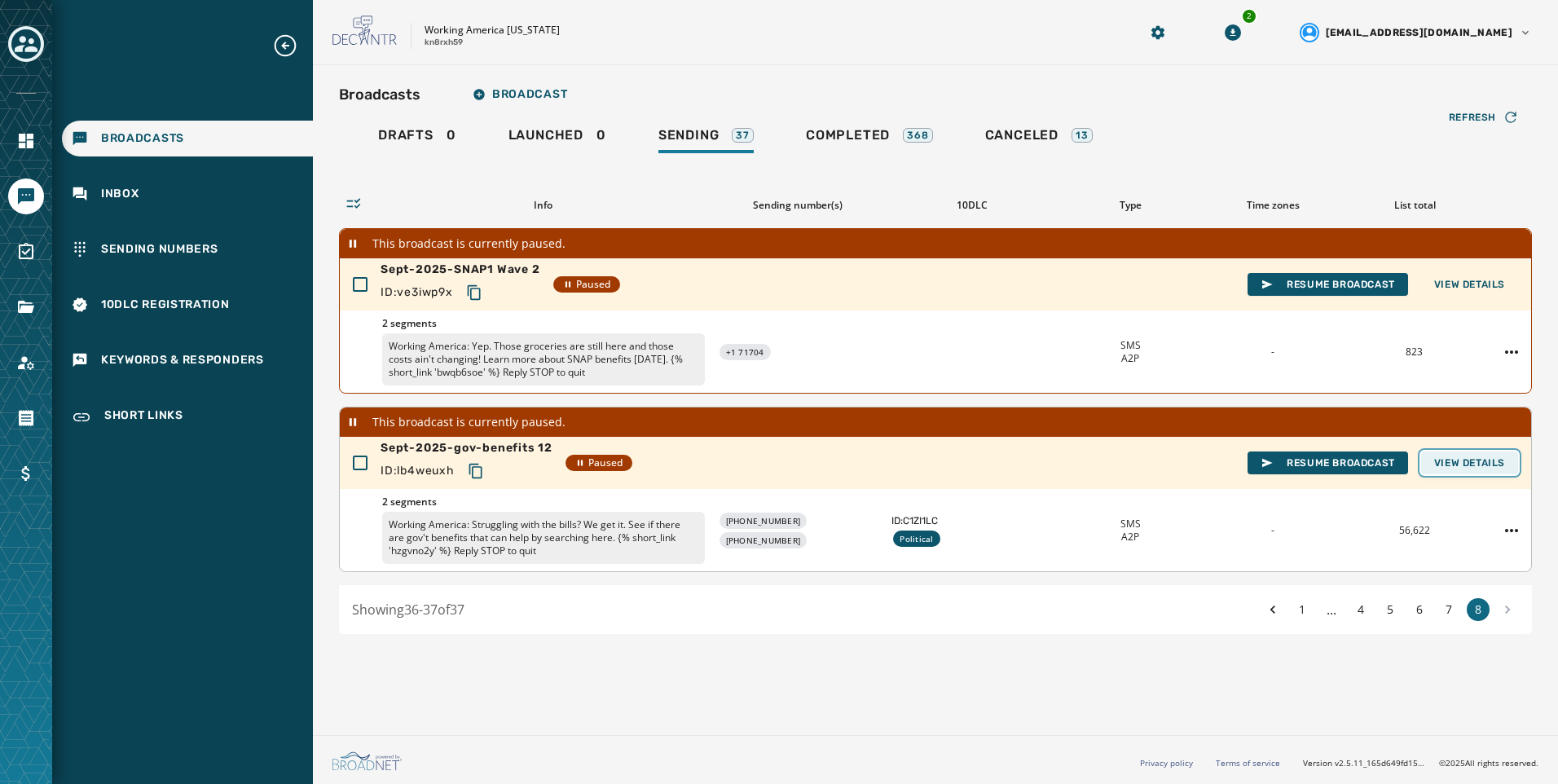
click at [1476, 459] on span "View Details" at bounding box center [1470, 463] width 71 height 13
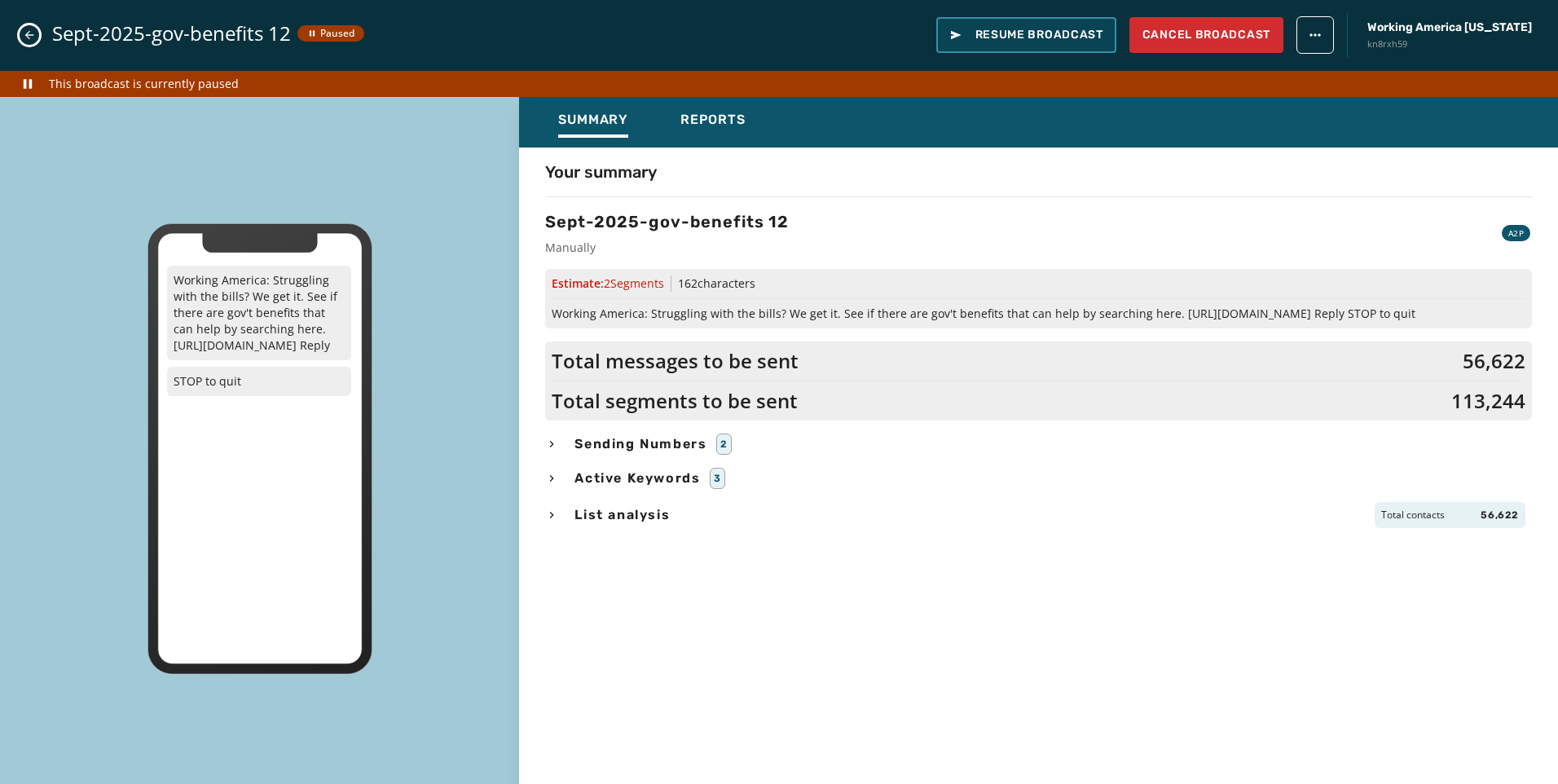
click at [1081, 28] on span "Resume Broadcast" at bounding box center [1026, 35] width 154 height 16
click at [26, 30] on icon "Close admin drawer" at bounding box center [29, 35] width 13 height 13
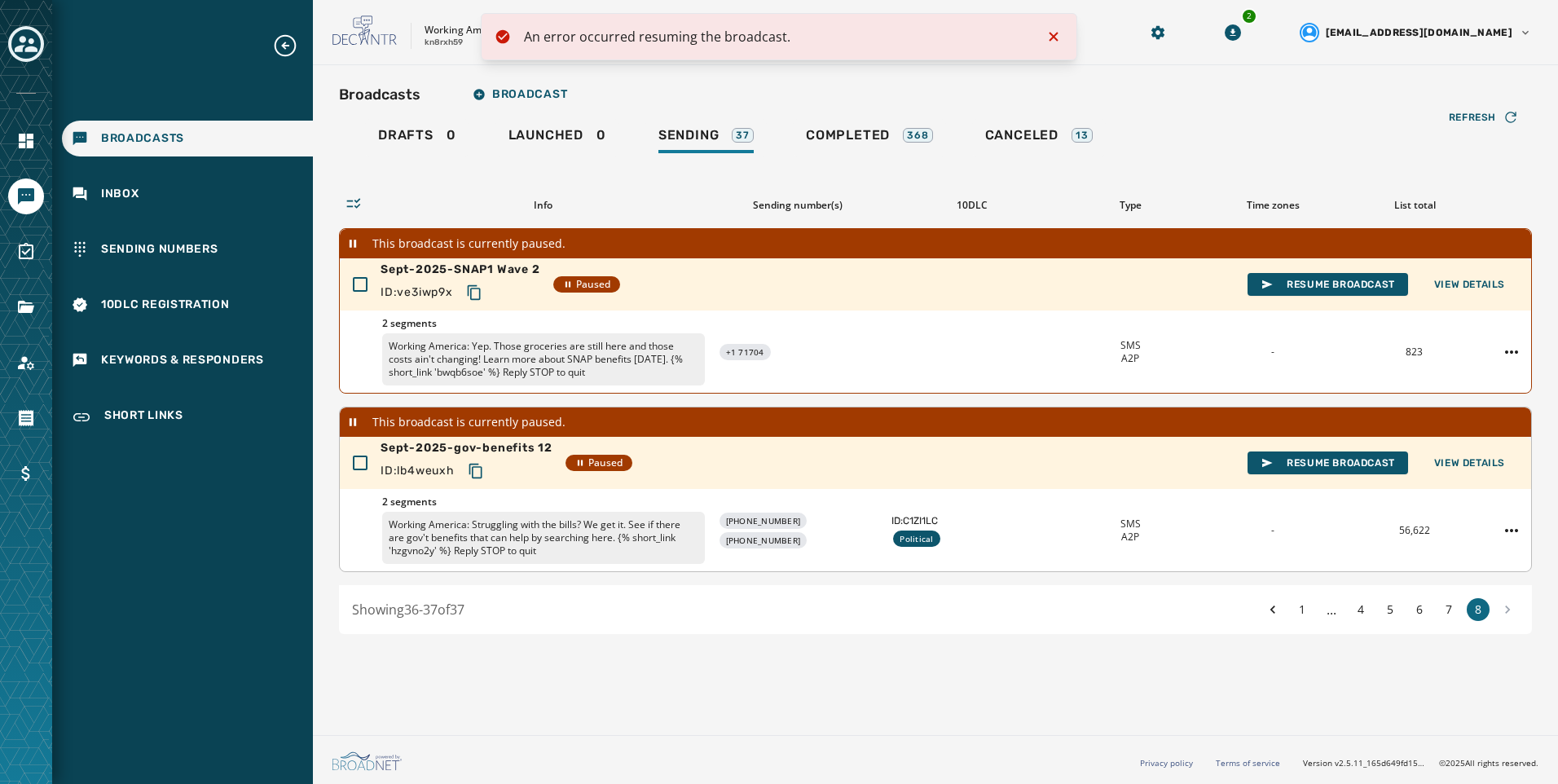
drag, startPoint x: 477, startPoint y: 475, endPoint x: 829, endPoint y: 583, distance: 368.2
click at [477, 475] on icon "Copy text to clipboard" at bounding box center [476, 471] width 16 height 16
click at [1055, 28] on icon "Notifications (F8)" at bounding box center [1053, 36] width 19 height 19
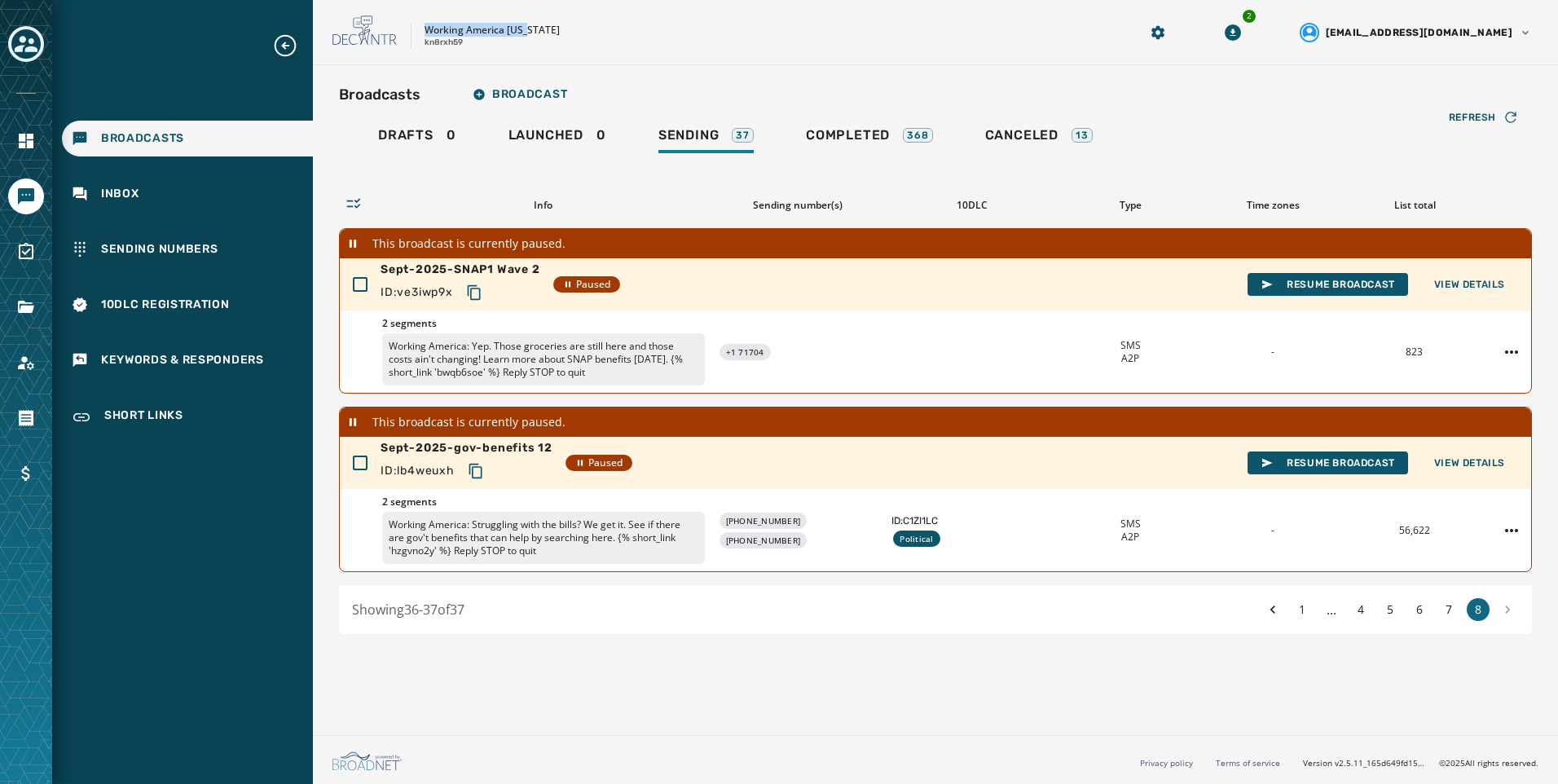
drag, startPoint x: 425, startPoint y: 27, endPoint x: 533, endPoint y: 51, distance: 110.6
click at [533, 51] on div "Working America [US_STATE] kn8rxh59 2 [EMAIL_ADDRESS][DOMAIN_NAME]" at bounding box center [935, 32] width 1245 height 65
drag, startPoint x: 533, startPoint y: 51, endPoint x: 477, endPoint y: 46, distance: 56.2
click at [477, 46] on div "Working America [US_STATE] kn8rxh59" at bounding box center [492, 37] width 135 height 26
drag, startPoint x: 467, startPoint y: 44, endPoint x: 416, endPoint y: 27, distance: 53.8
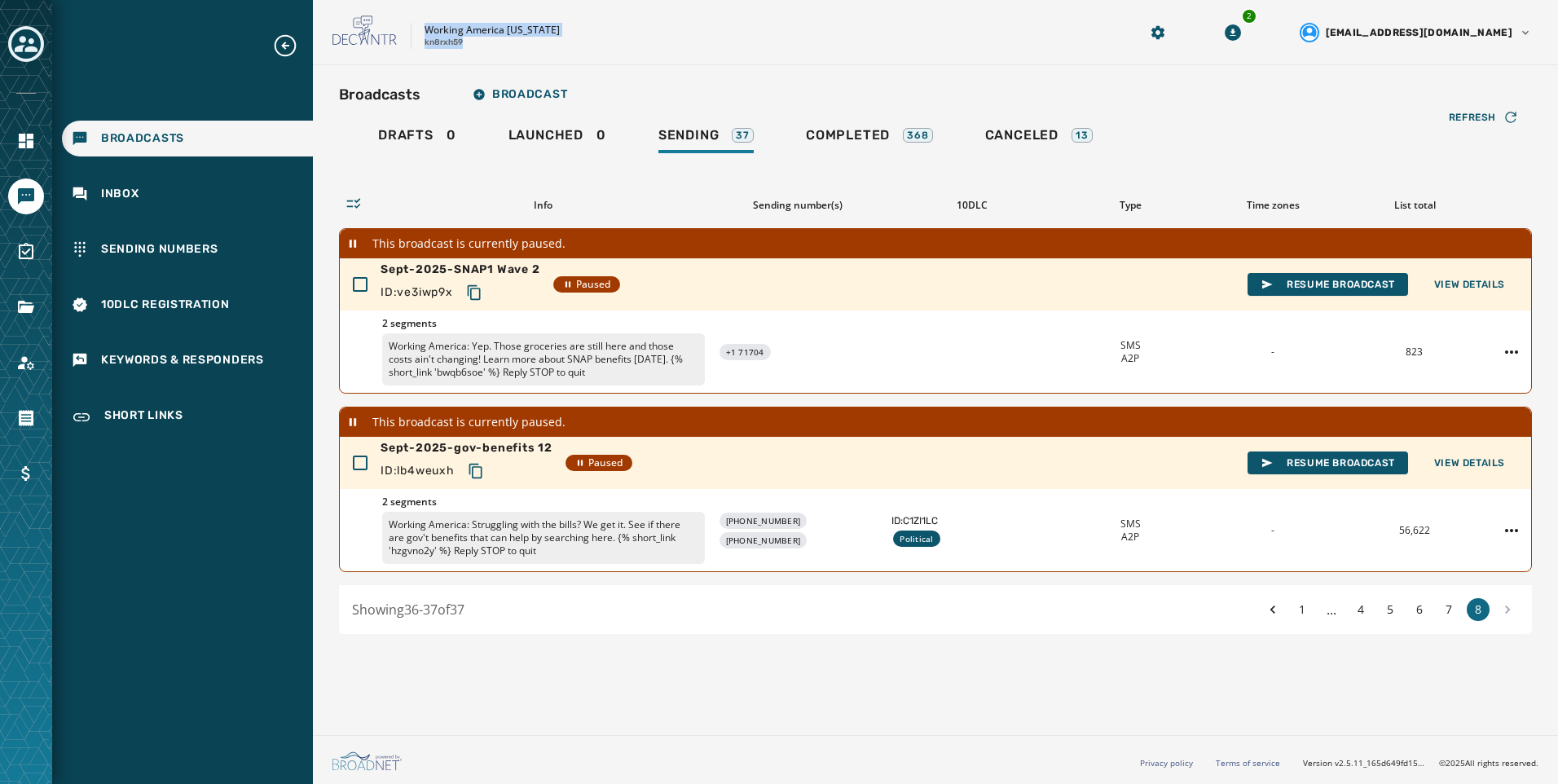
click at [416, 27] on div "Working America [US_STATE] kn8rxh59" at bounding box center [715, 32] width 766 height 34
copy div "Working America [US_STATE] kn8rxh59"
drag, startPoint x: 756, startPoint y: 52, endPoint x: 766, endPoint y: 63, distance: 14.9
click at [756, 52] on div "Working America [US_STATE] kn8rxh59 2 [EMAIL_ADDRESS][DOMAIN_NAME]" at bounding box center [935, 32] width 1245 height 65
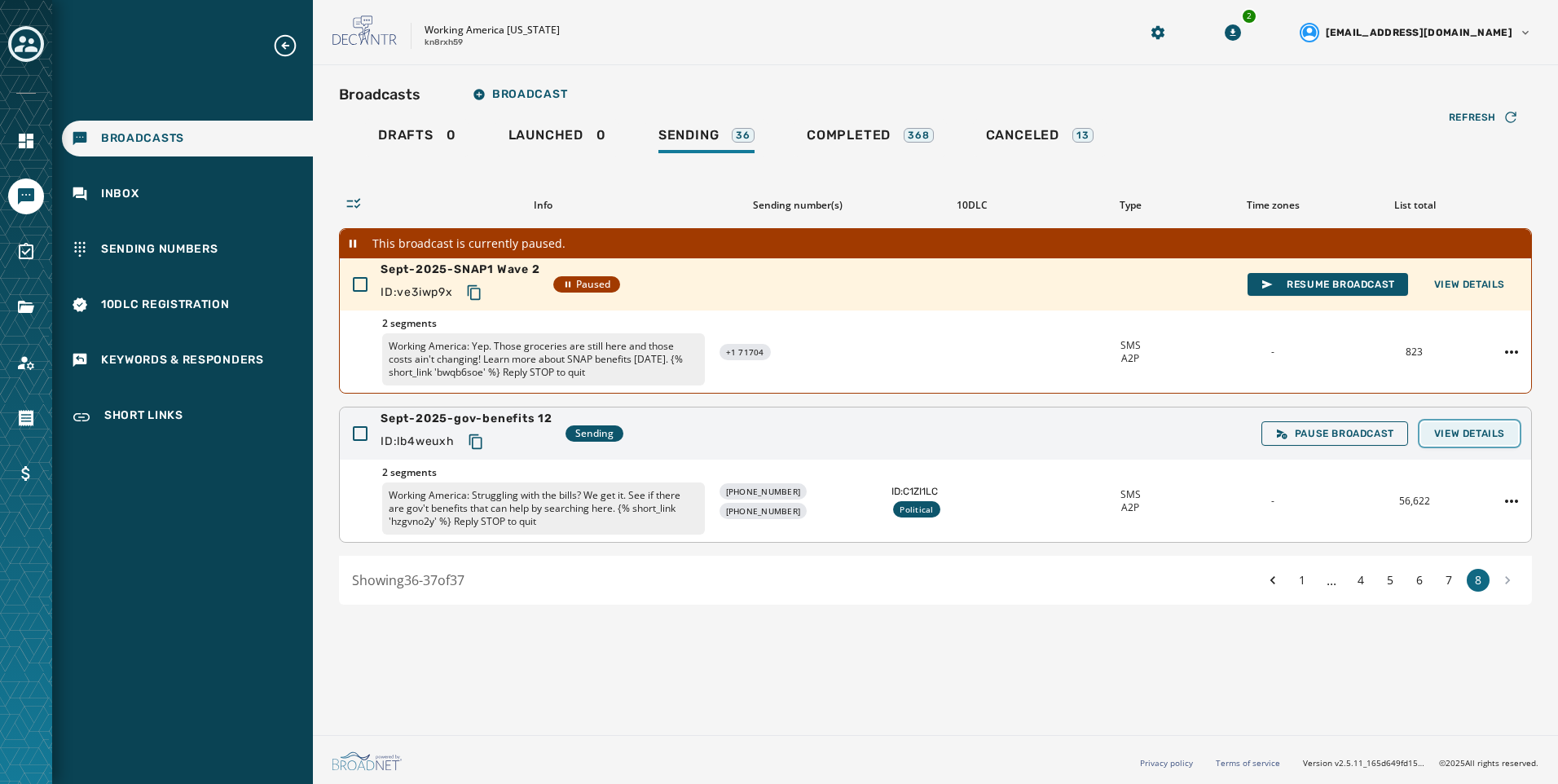
click at [1481, 437] on span "View Details" at bounding box center [1470, 434] width 71 height 13
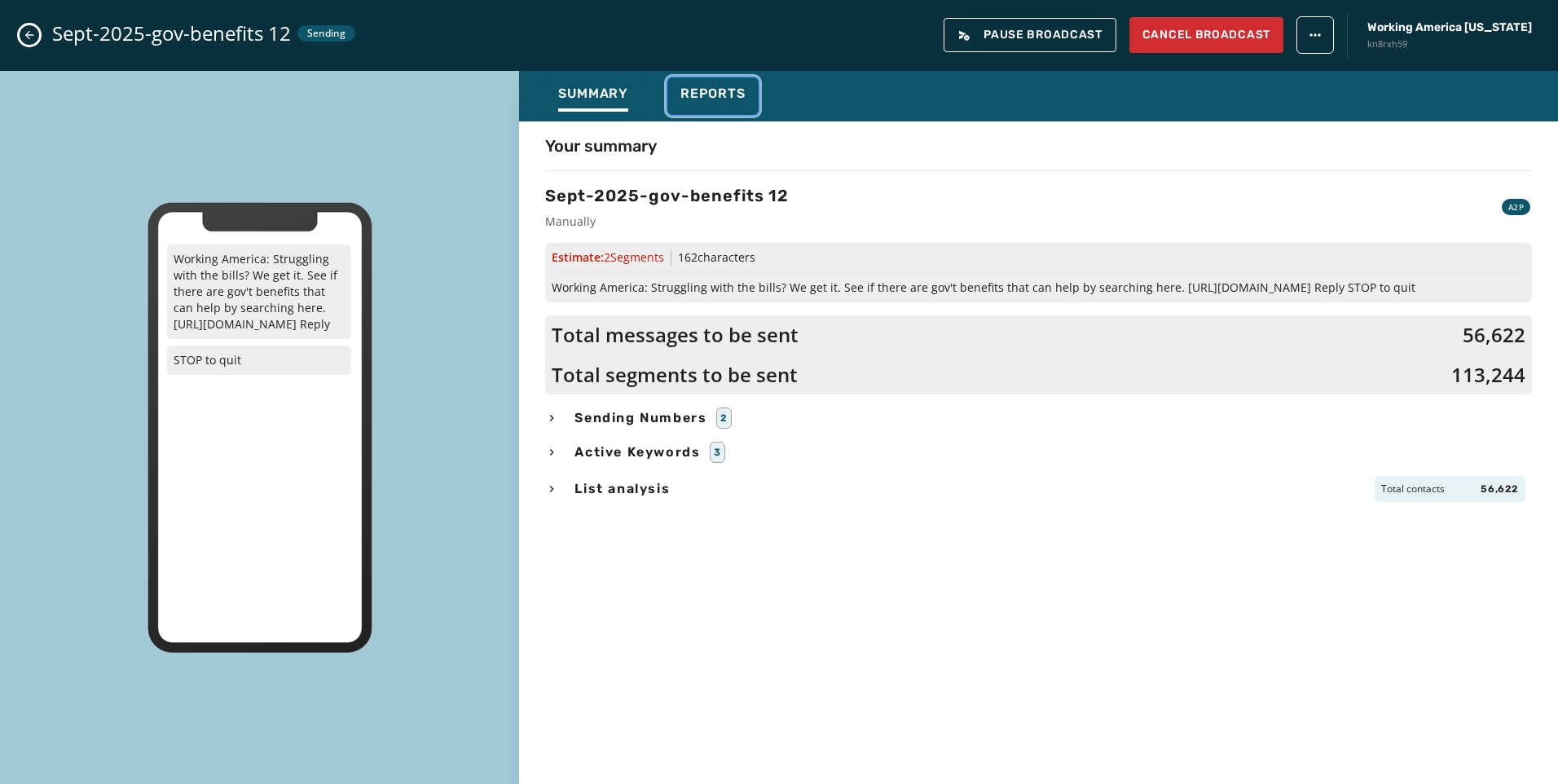
click at [724, 102] on div "Reports" at bounding box center [713, 99] width 65 height 27
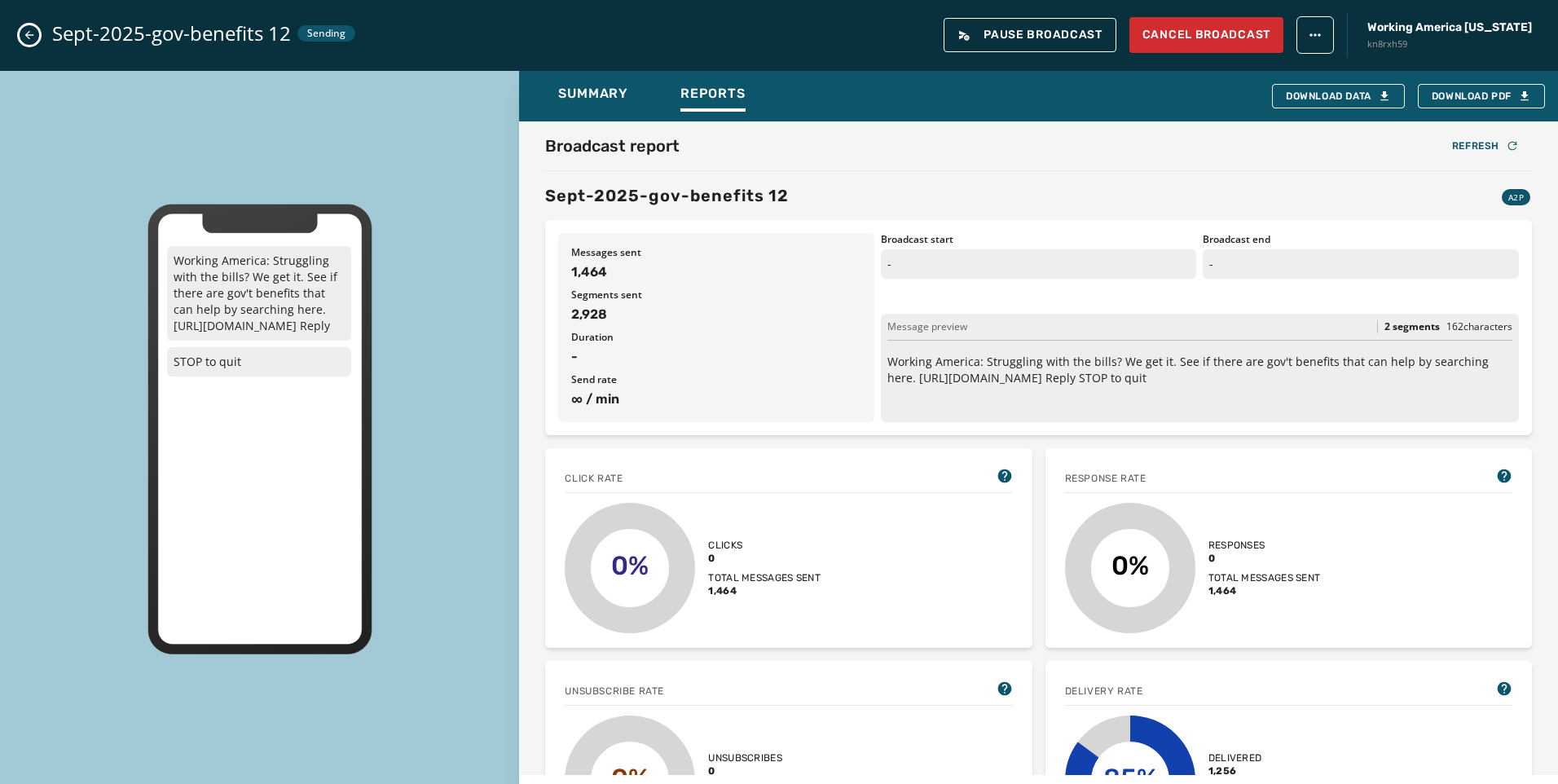
click at [34, 26] on div "Sept-2025-gov-benefits 12 Sending Pause Broadcast Cancel Broadcast Working Amer…" at bounding box center [779, 36] width 1558 height 71
click at [27, 39] on icon "Close admin drawer" at bounding box center [29, 35] width 13 height 13
